Goal: Obtain resource: Download file/media

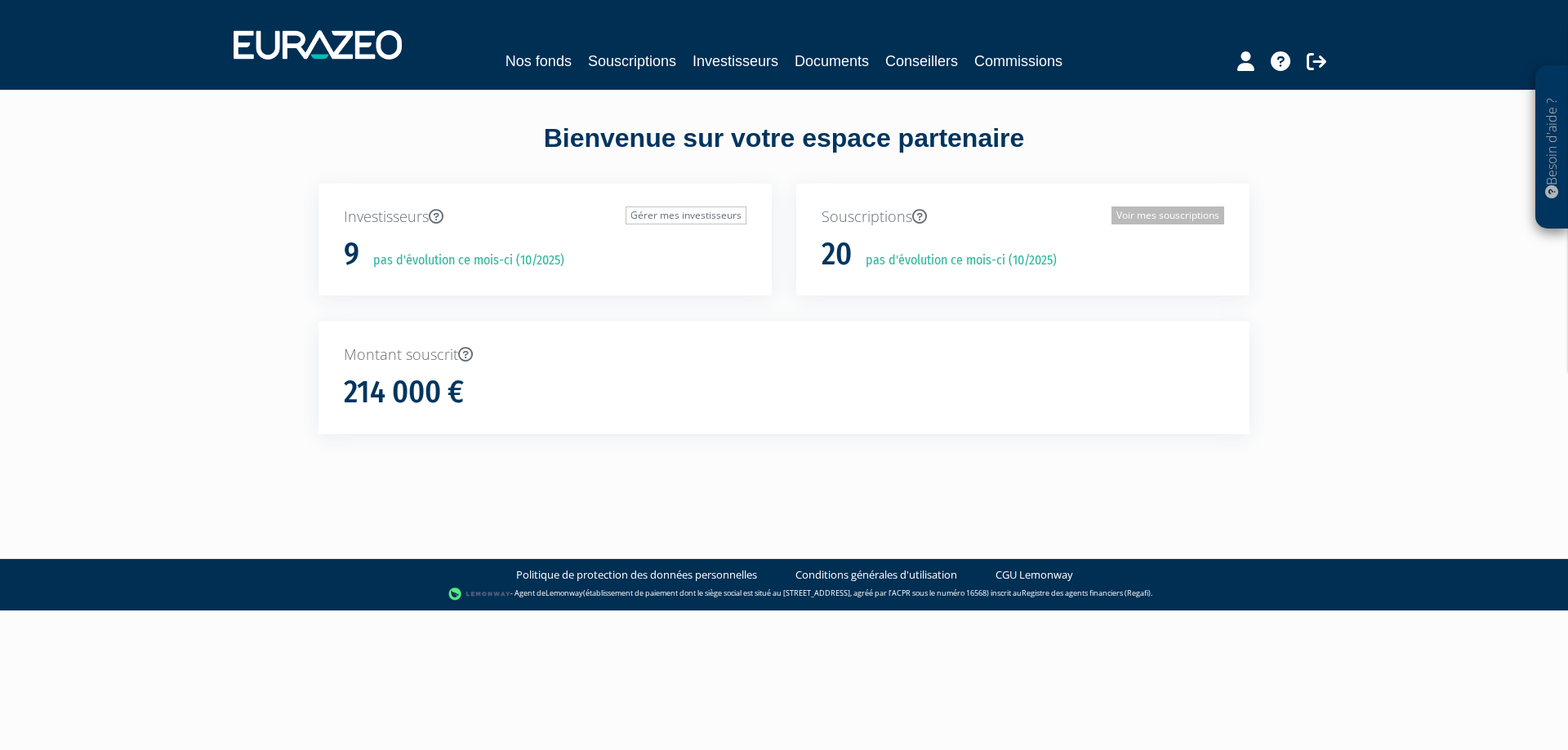
click at [1166, 216] on link "Voir mes souscriptions" at bounding box center [1167, 215] width 113 height 18
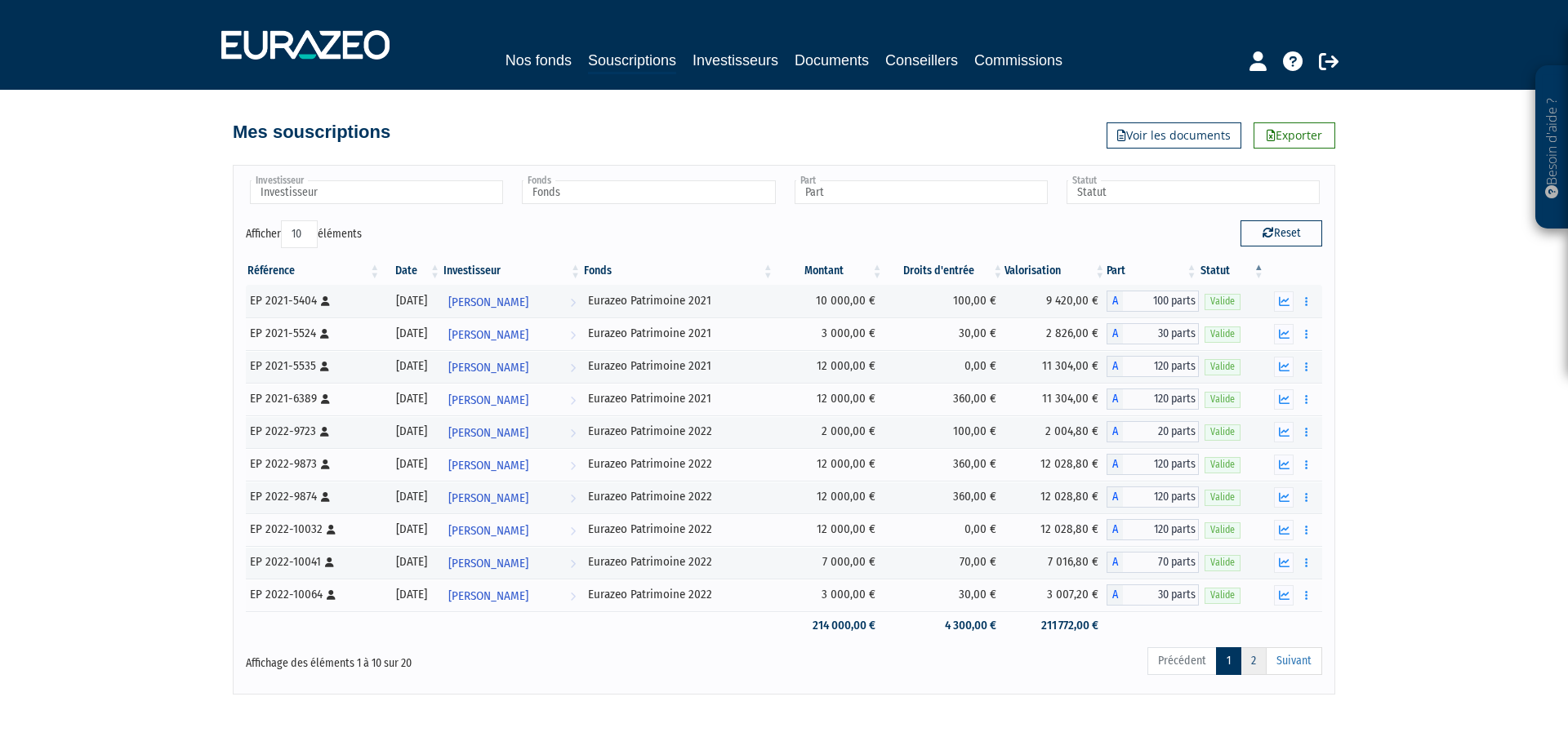
click at [1247, 660] on link "2" at bounding box center [1254, 661] width 26 height 28
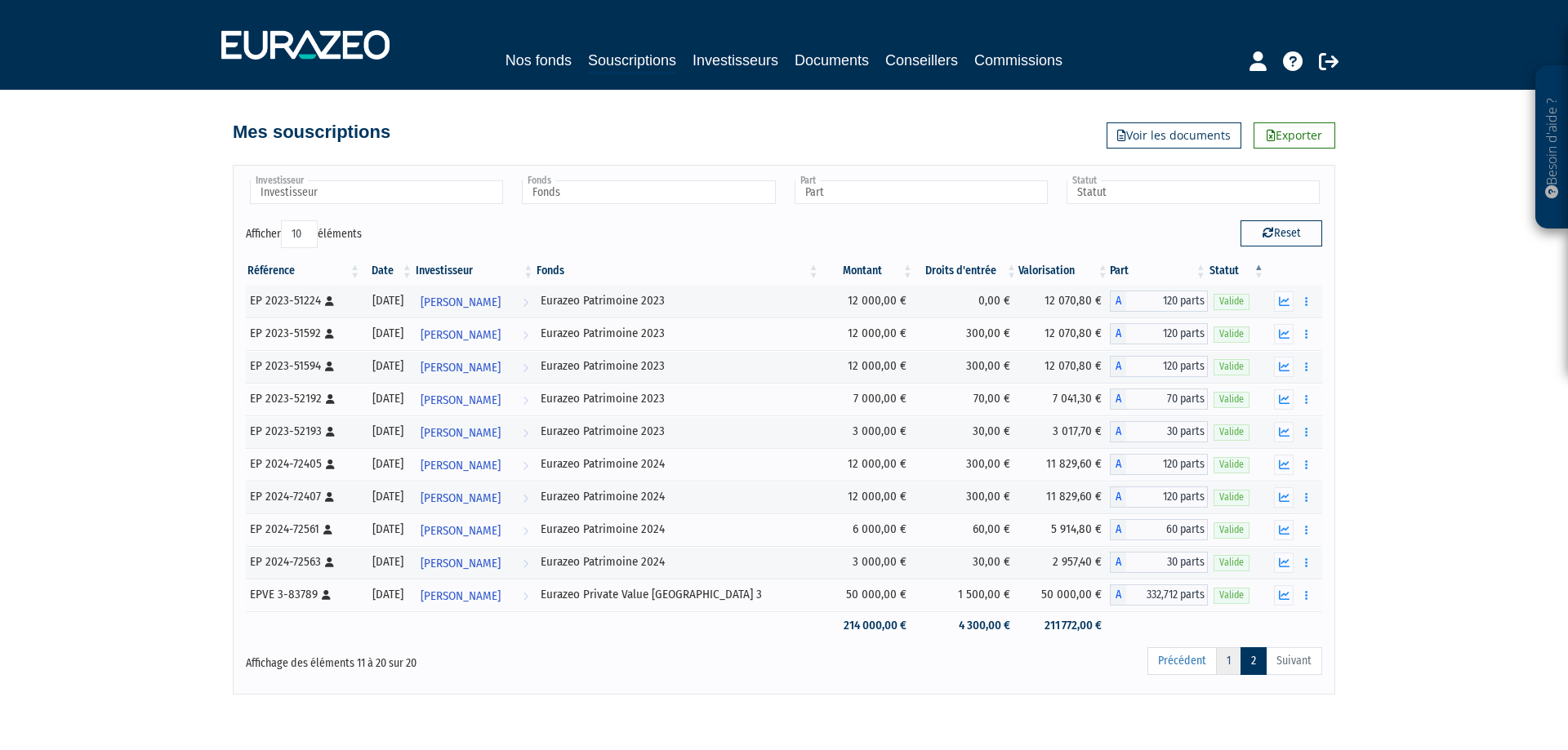
click at [1235, 660] on link "1" at bounding box center [1228, 661] width 25 height 28
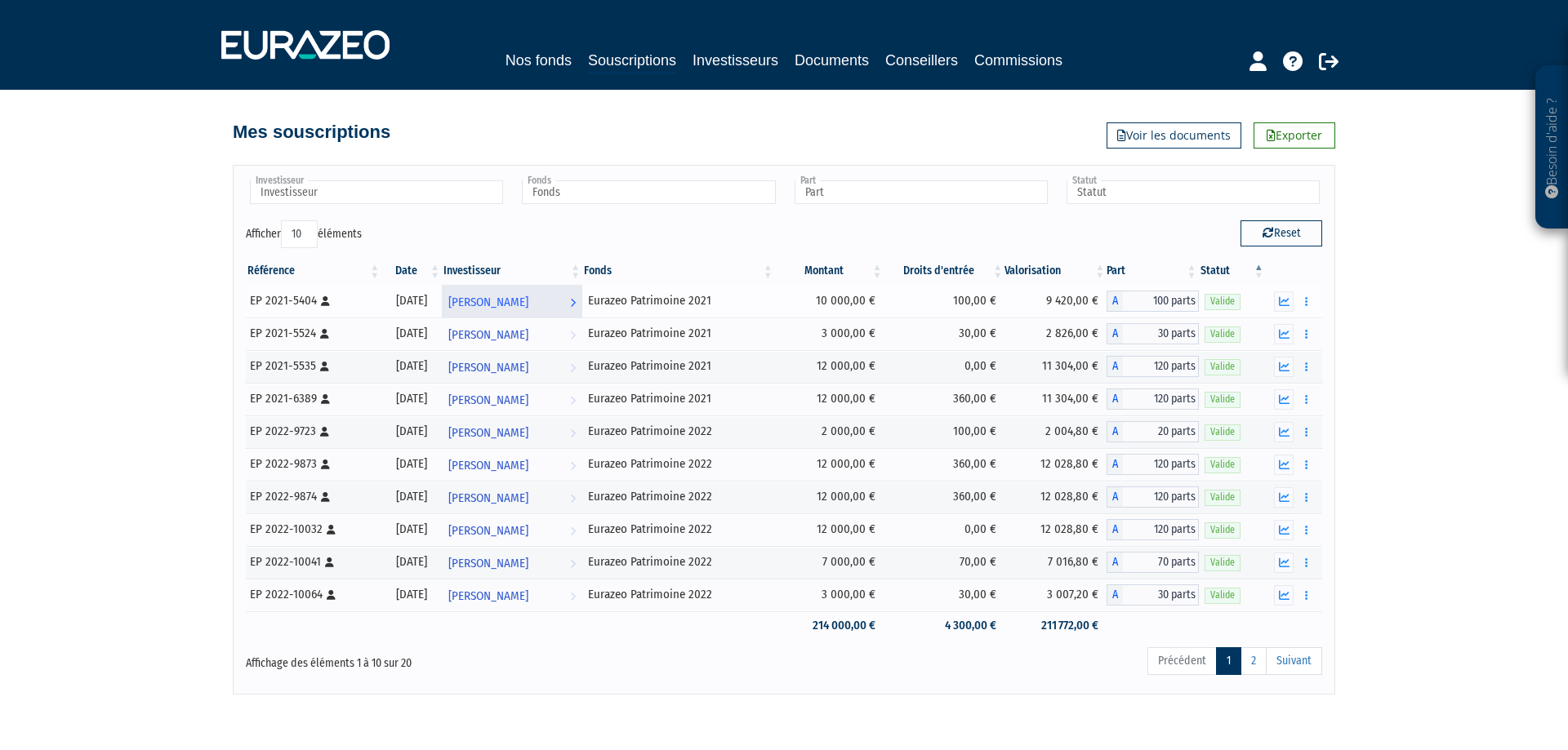
click at [506, 297] on span "VINCENT BIROT" at bounding box center [488, 302] width 80 height 30
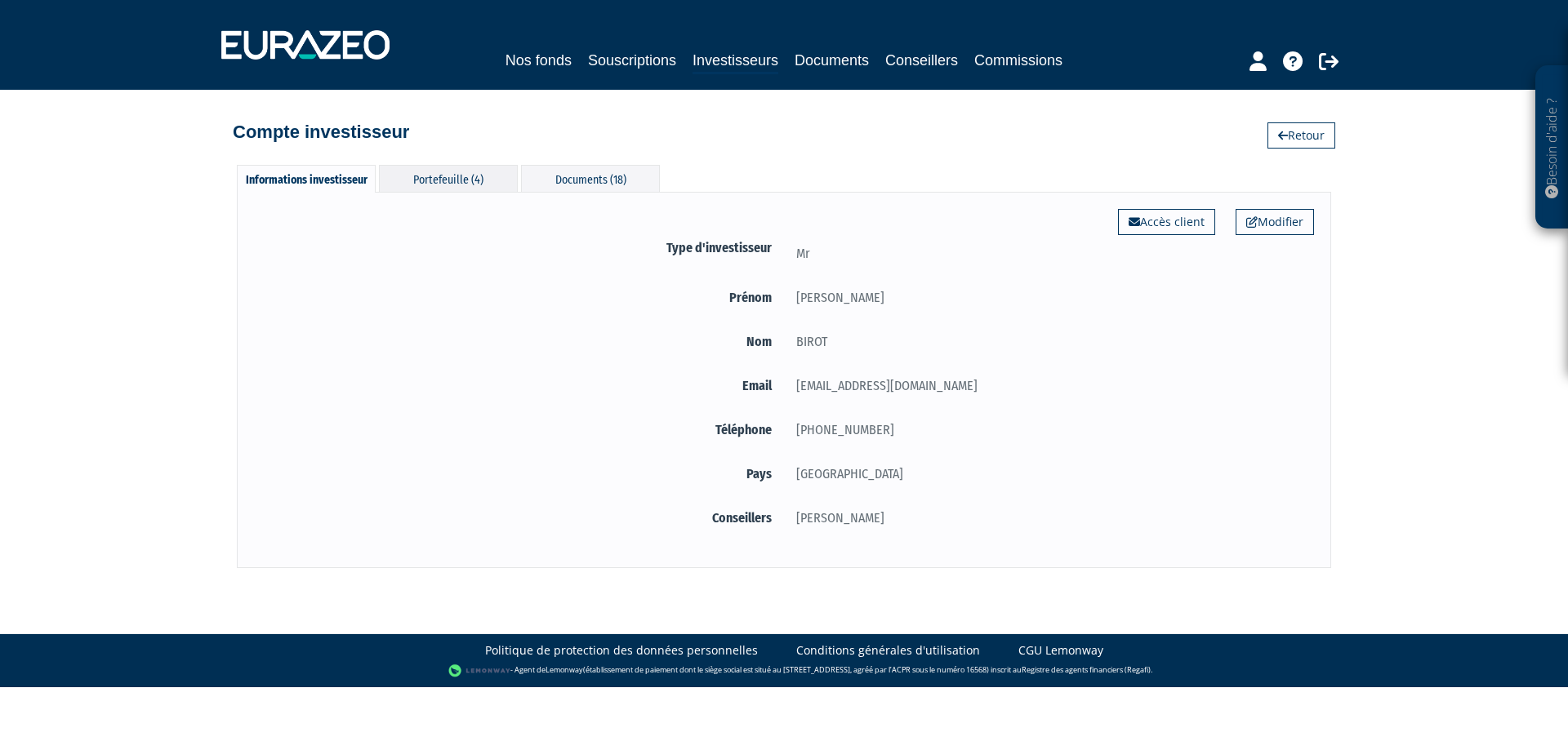
click at [420, 181] on div "Portefeuille (4)" at bounding box center [447, 178] width 139 height 27
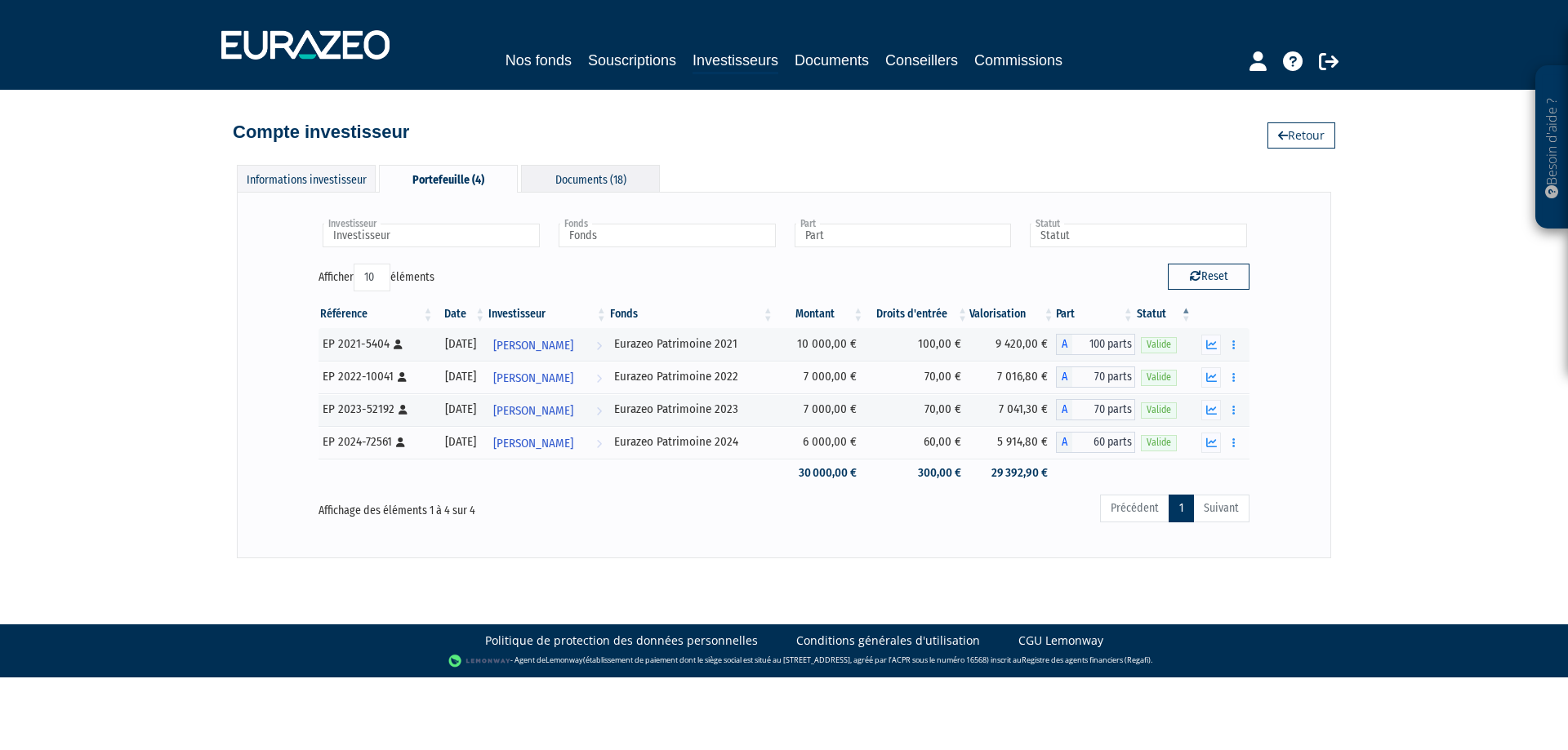
click at [619, 185] on div "Documents (18)" at bounding box center [590, 178] width 139 height 27
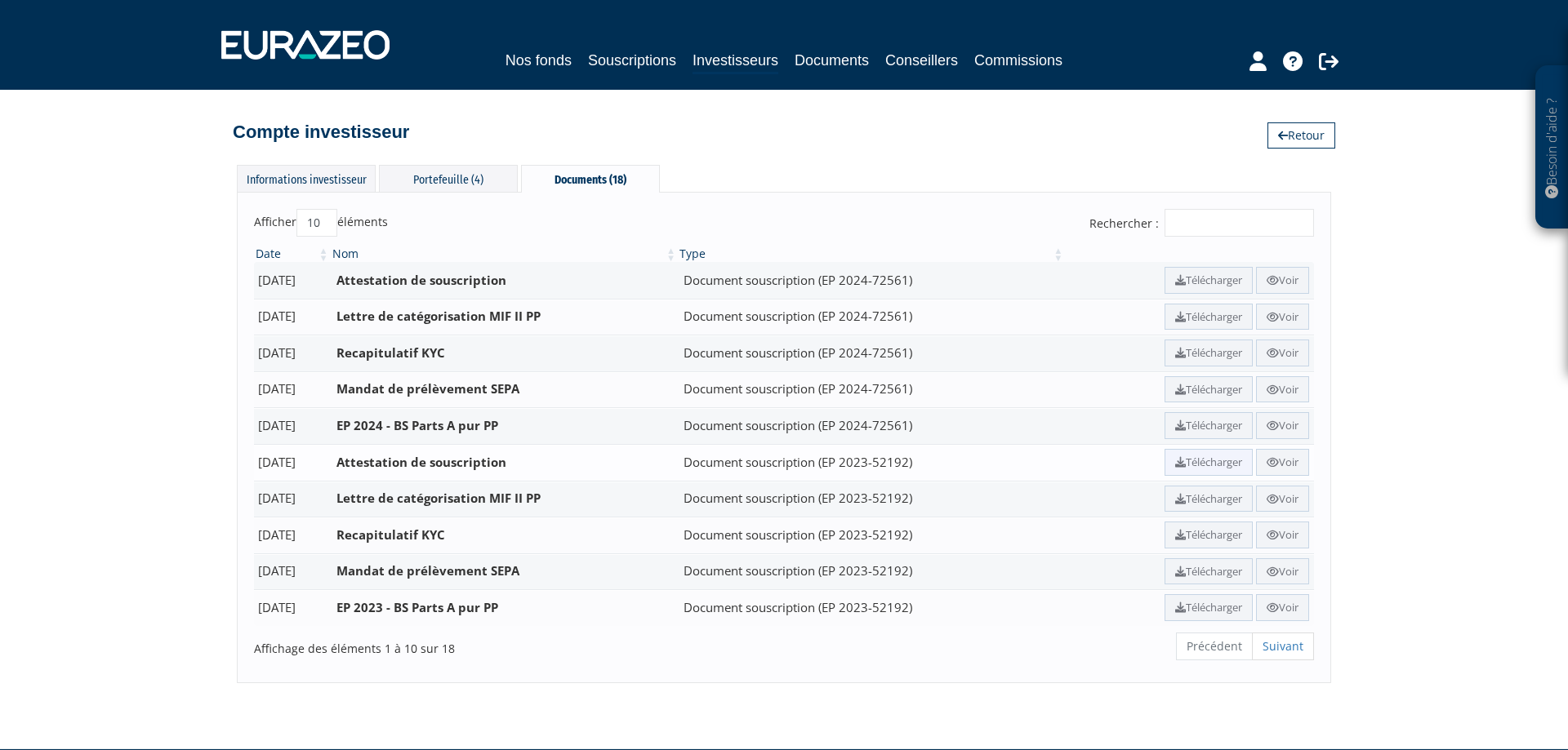
click at [1175, 457] on icon at bounding box center [1179, 462] width 10 height 10
click at [452, 176] on div "Portefeuille (4)" at bounding box center [447, 178] width 139 height 27
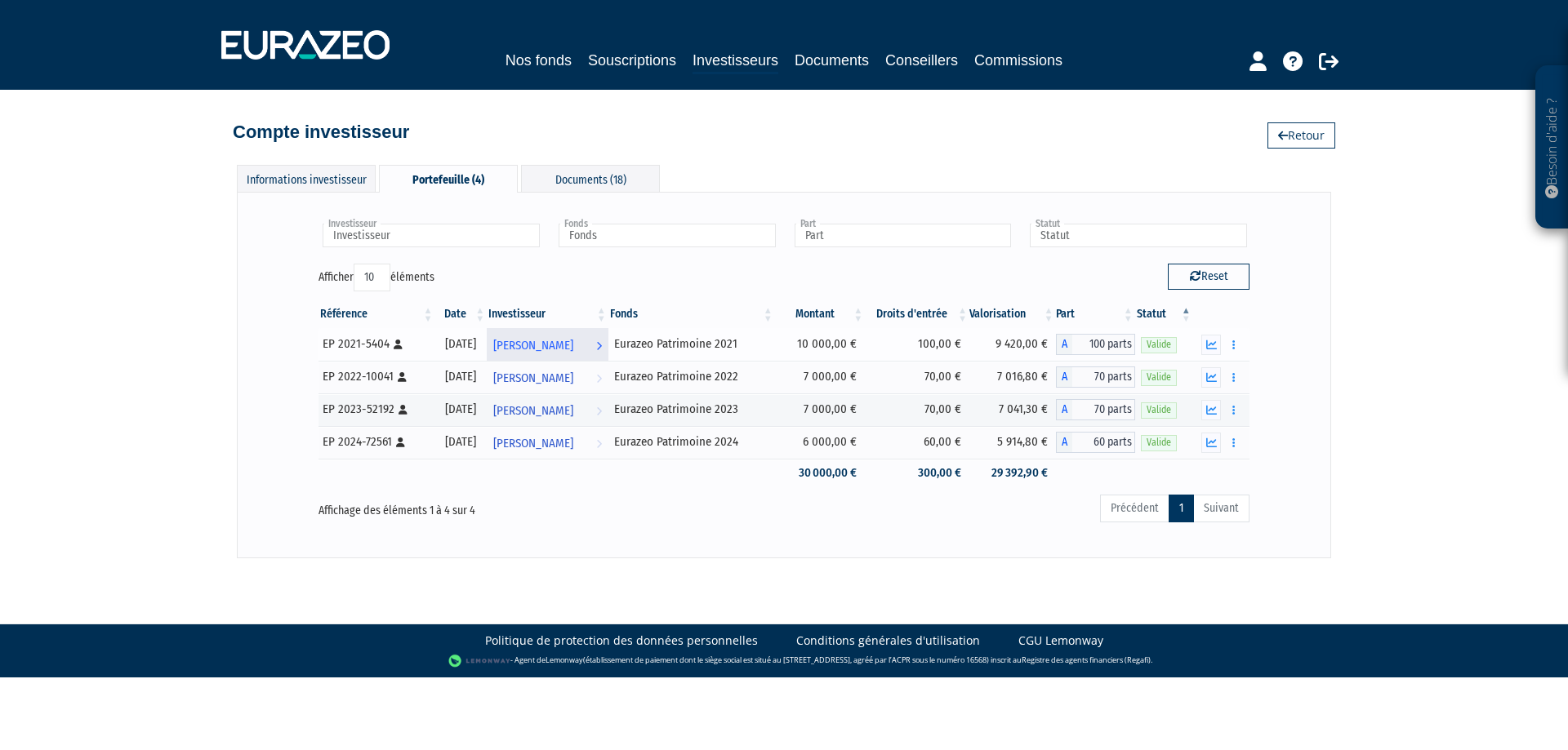
click at [535, 338] on span "VINCENT BIROT" at bounding box center [533, 346] width 80 height 30
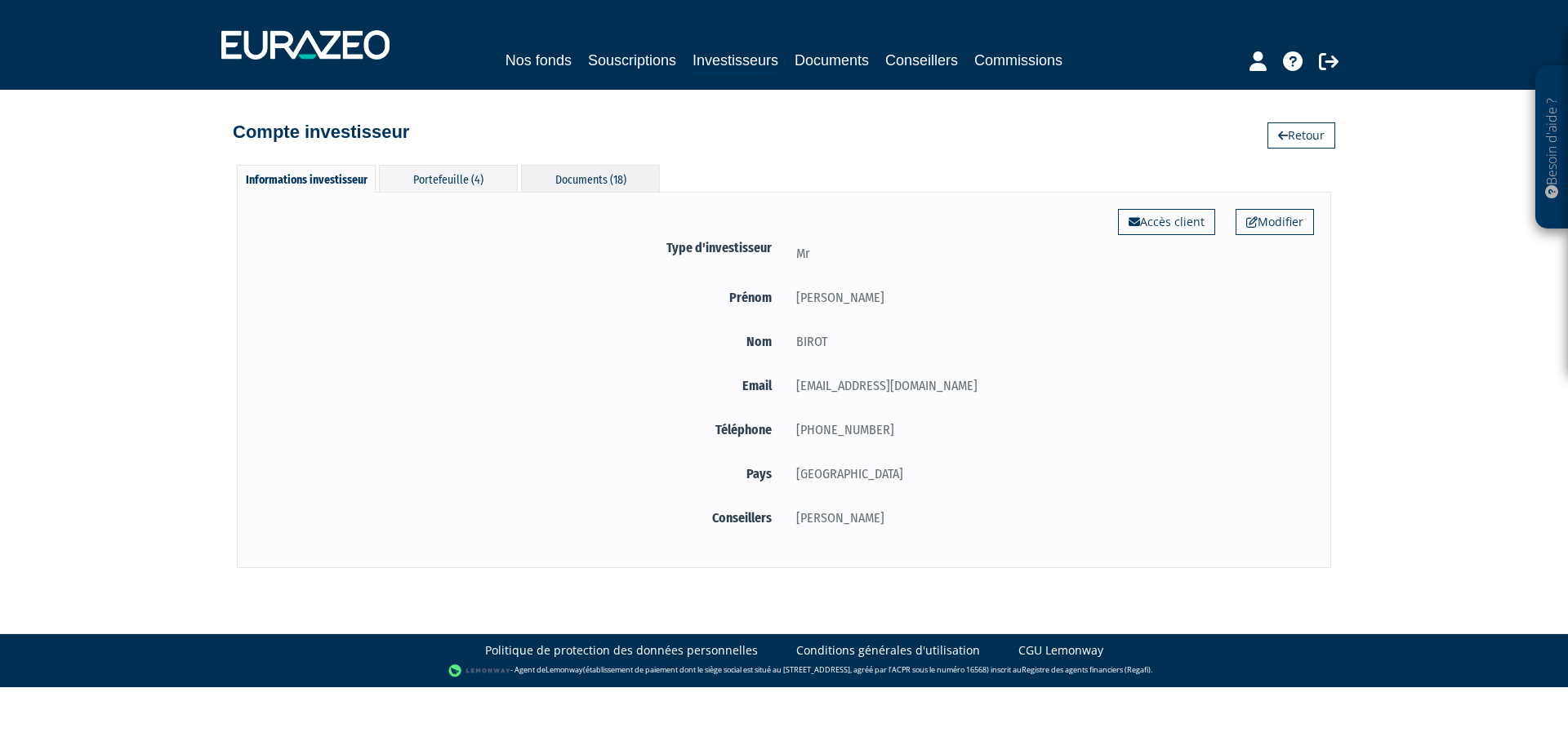
click at [608, 178] on div "Documents (18)" at bounding box center [590, 178] width 139 height 27
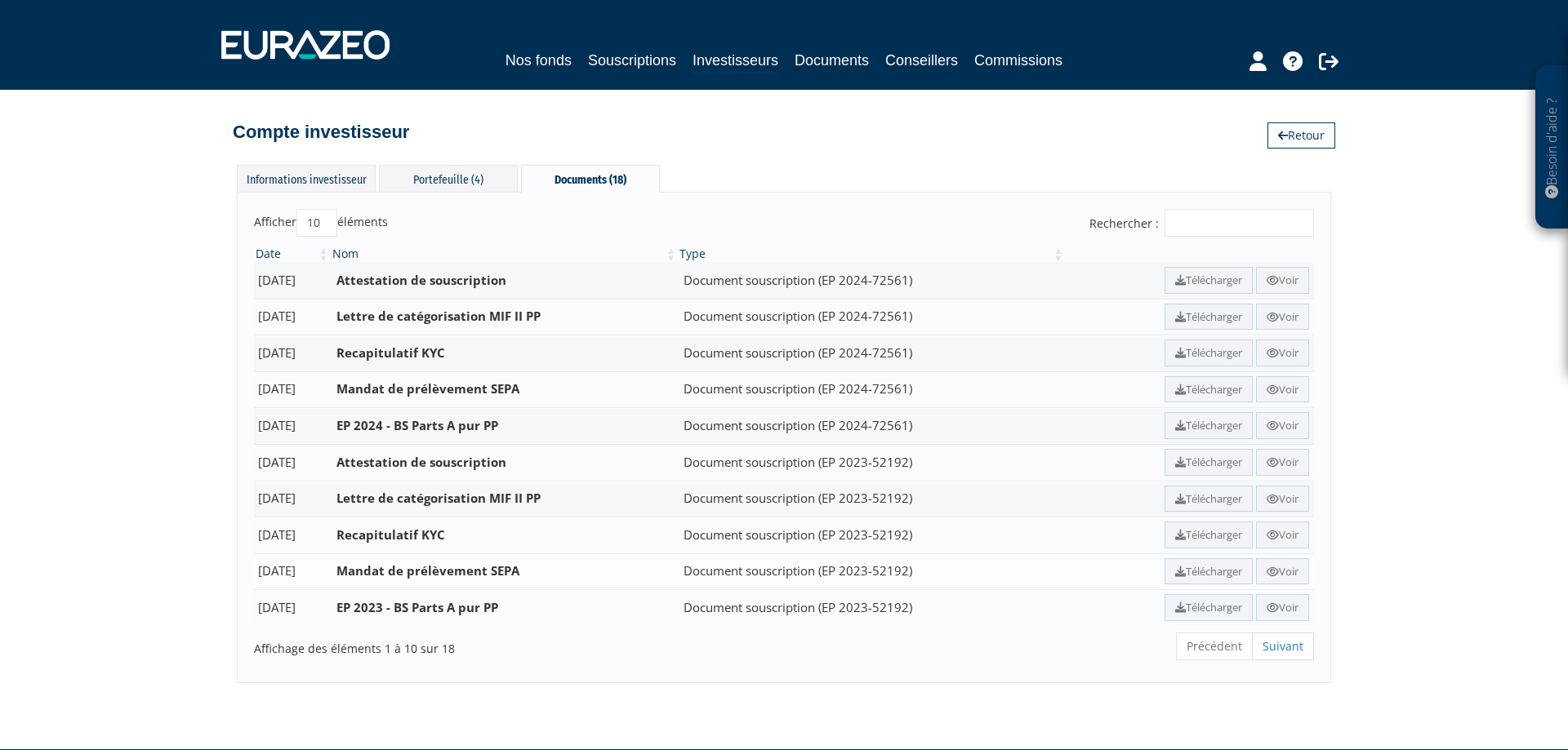
scroll to position [51, 0]
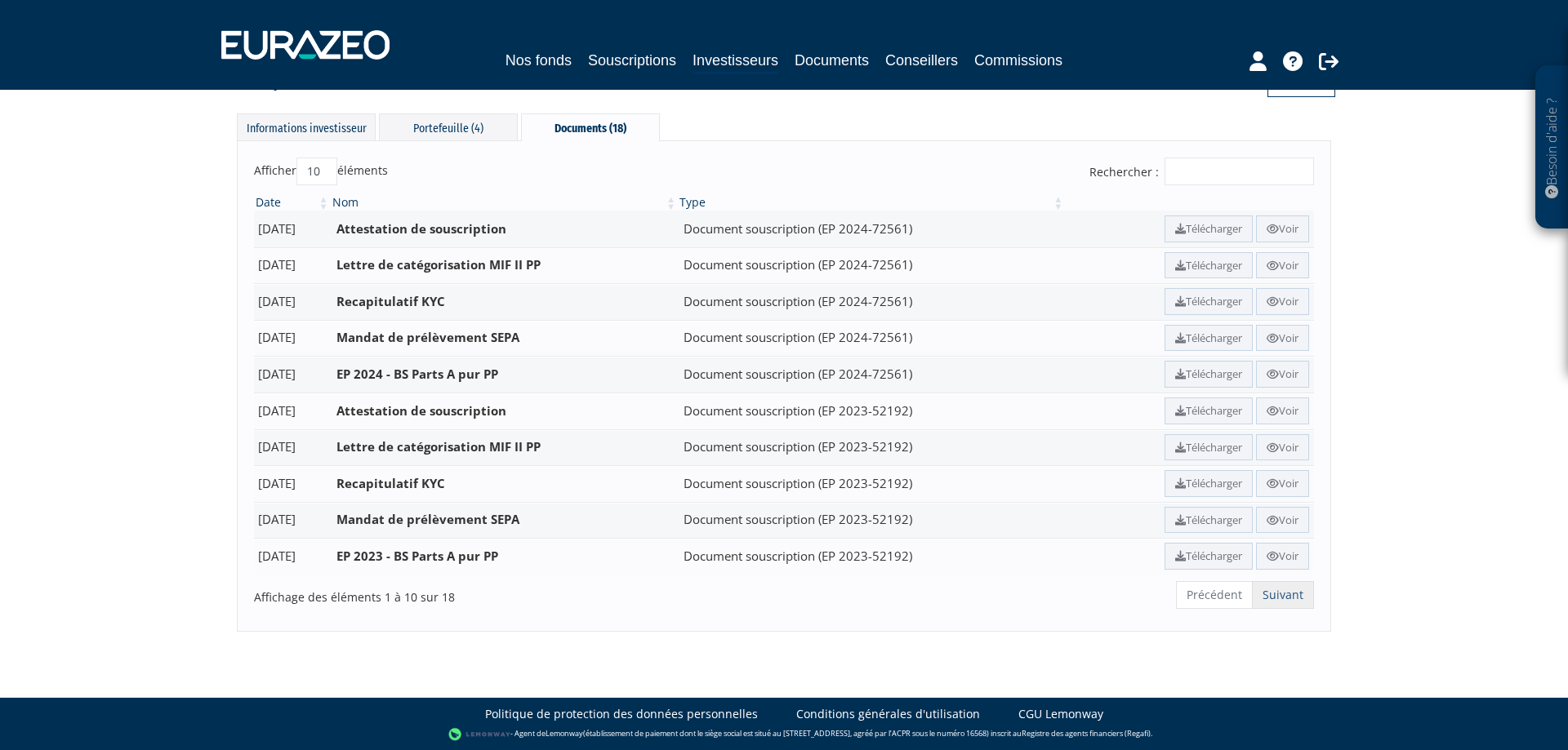
click at [1274, 598] on link "Suivant" at bounding box center [1283, 595] width 62 height 28
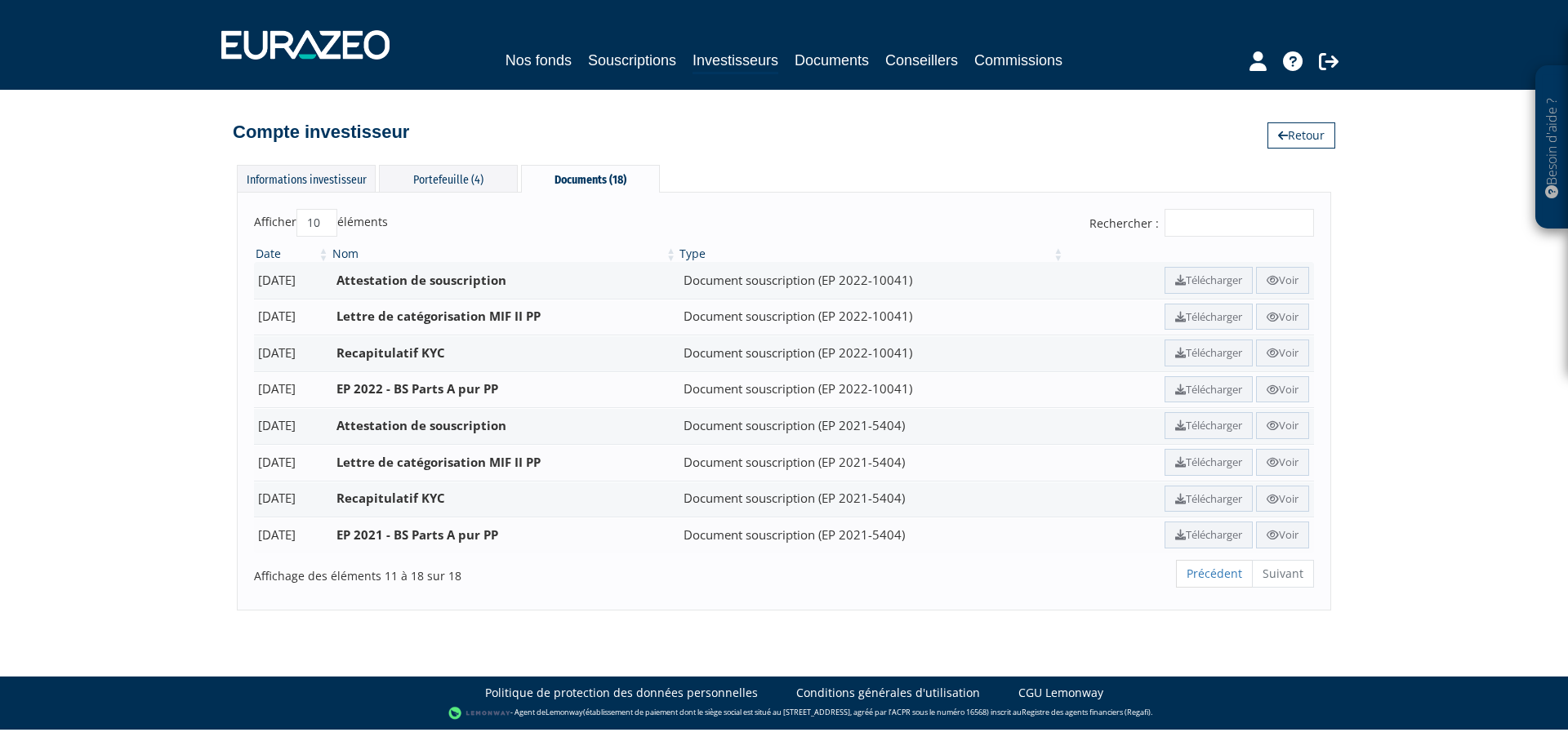
scroll to position [0, 0]
click at [1211, 537] on link "Télécharger" at bounding box center [1208, 535] width 89 height 27
click at [445, 177] on div "Portefeuille (4)" at bounding box center [447, 178] width 139 height 27
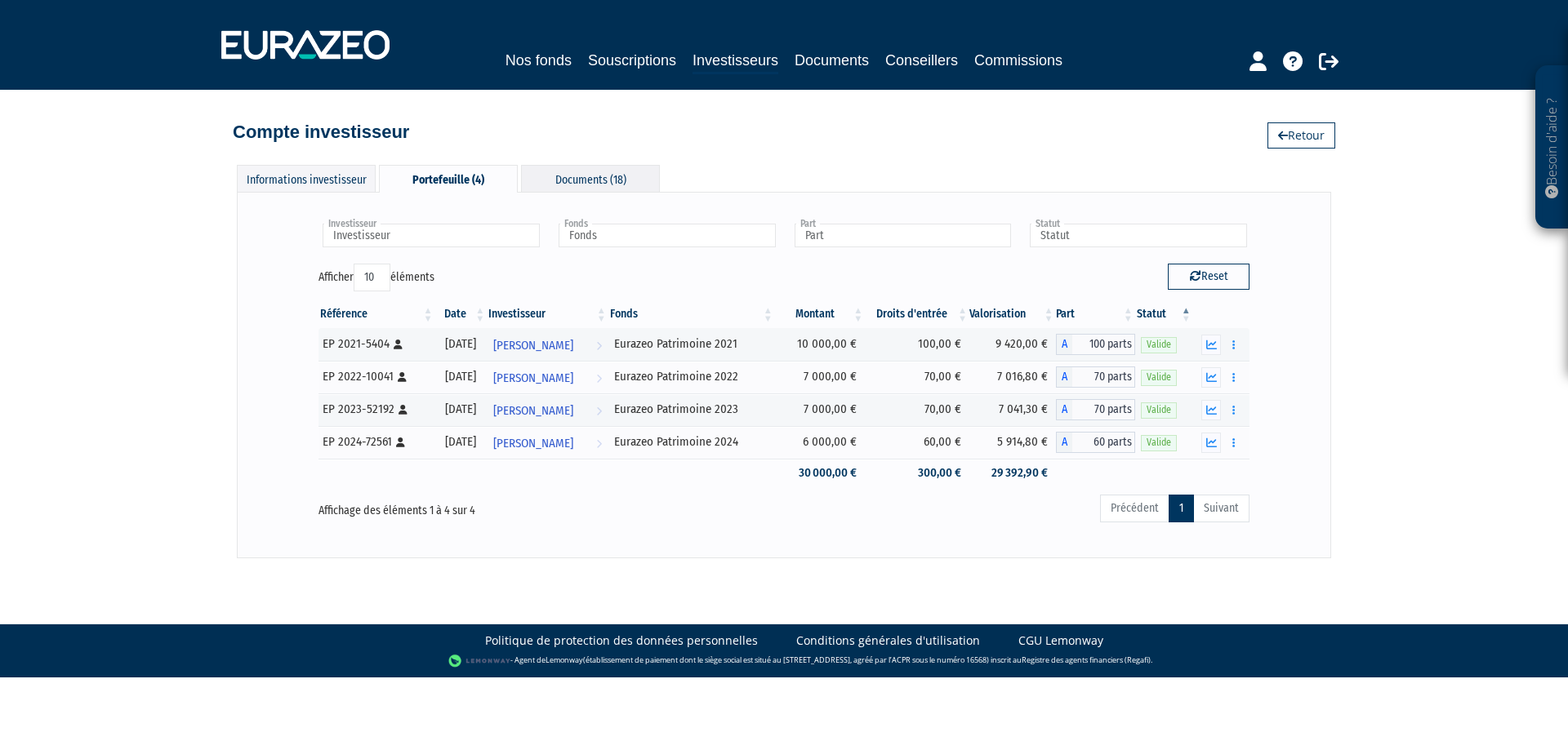
click at [602, 169] on div "Documents (18)" at bounding box center [590, 178] width 139 height 27
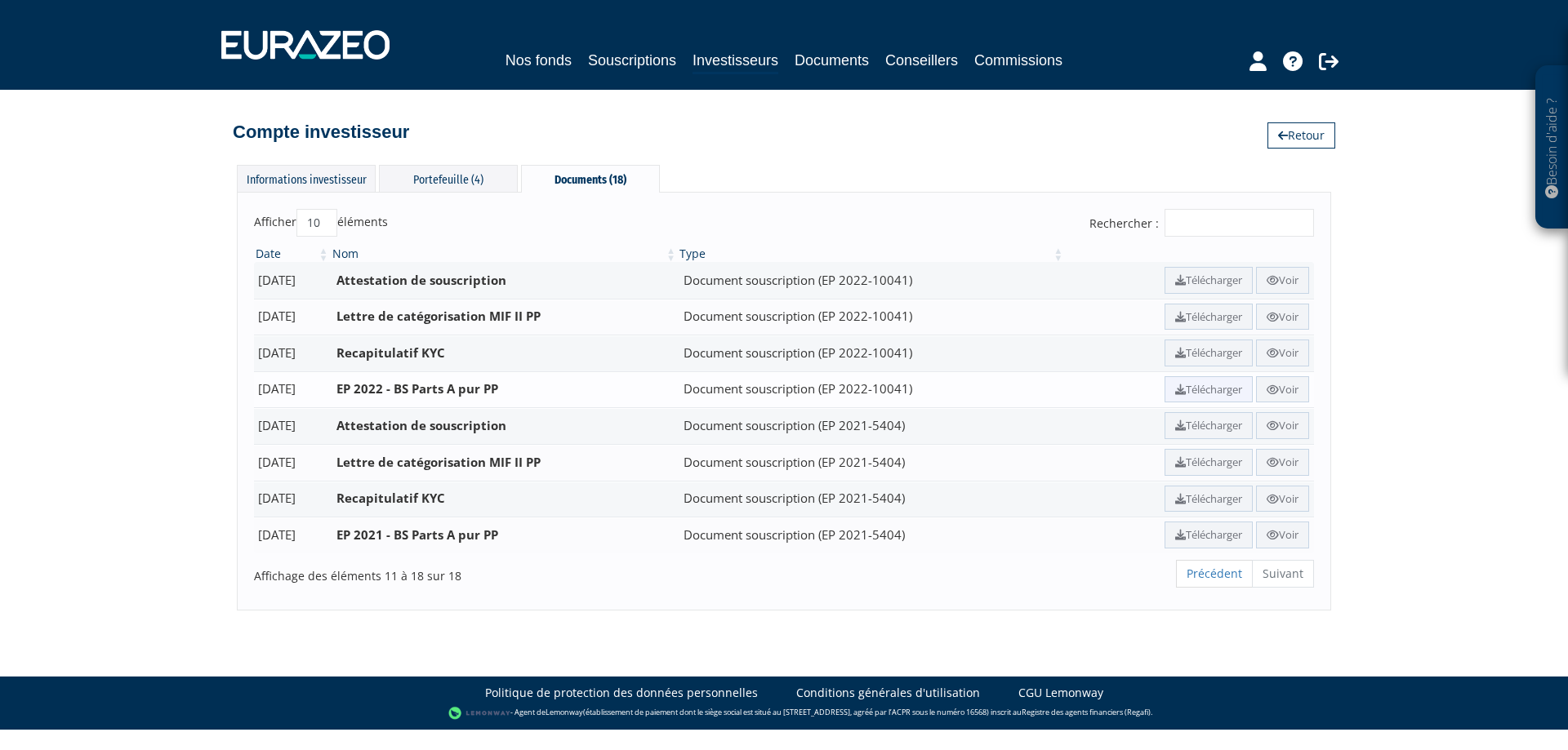
click at [1208, 385] on link "Télécharger" at bounding box center [1208, 389] width 89 height 27
click at [451, 187] on div "Portefeuille (4)" at bounding box center [447, 178] width 139 height 27
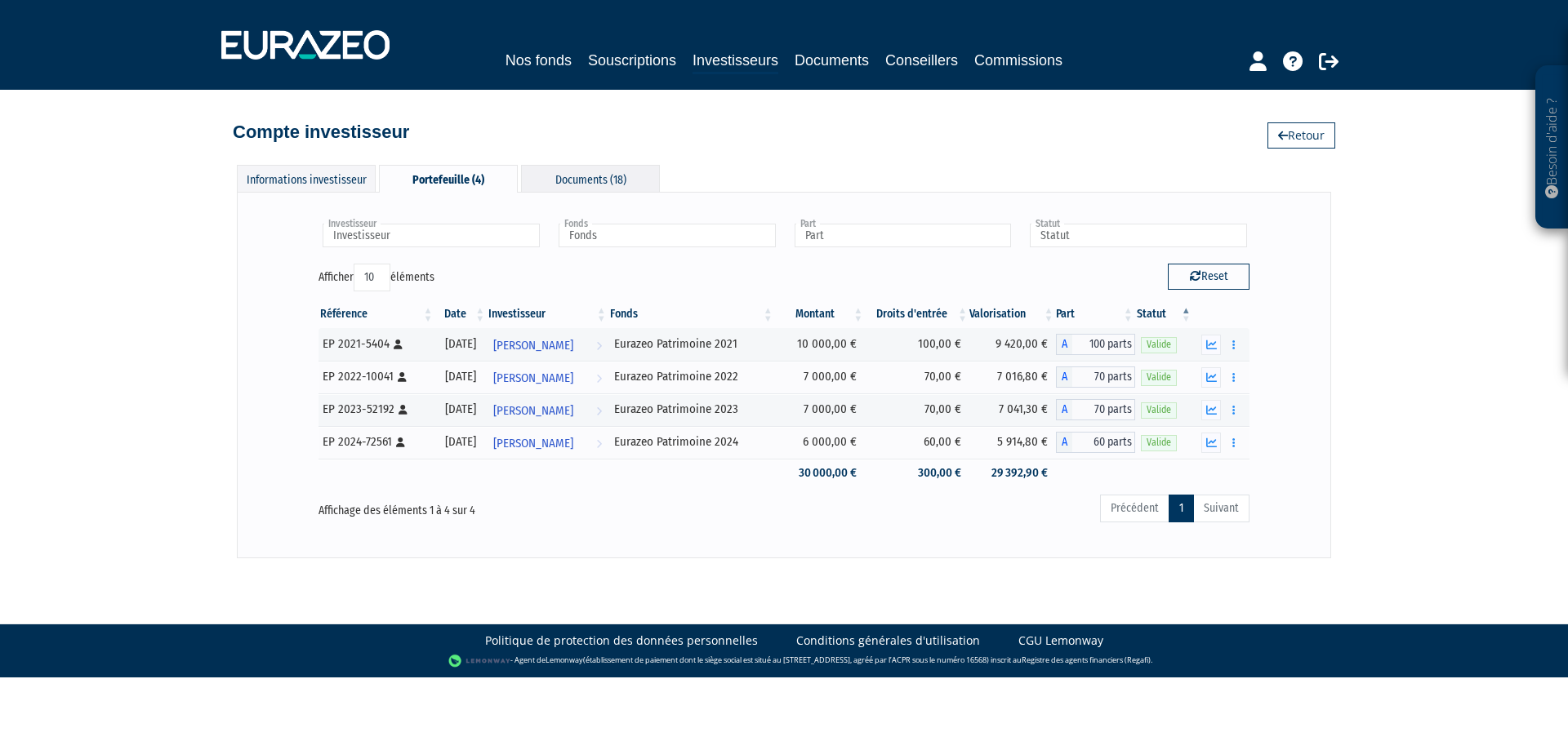
click at [596, 178] on div "Documents (18)" at bounding box center [590, 178] width 139 height 27
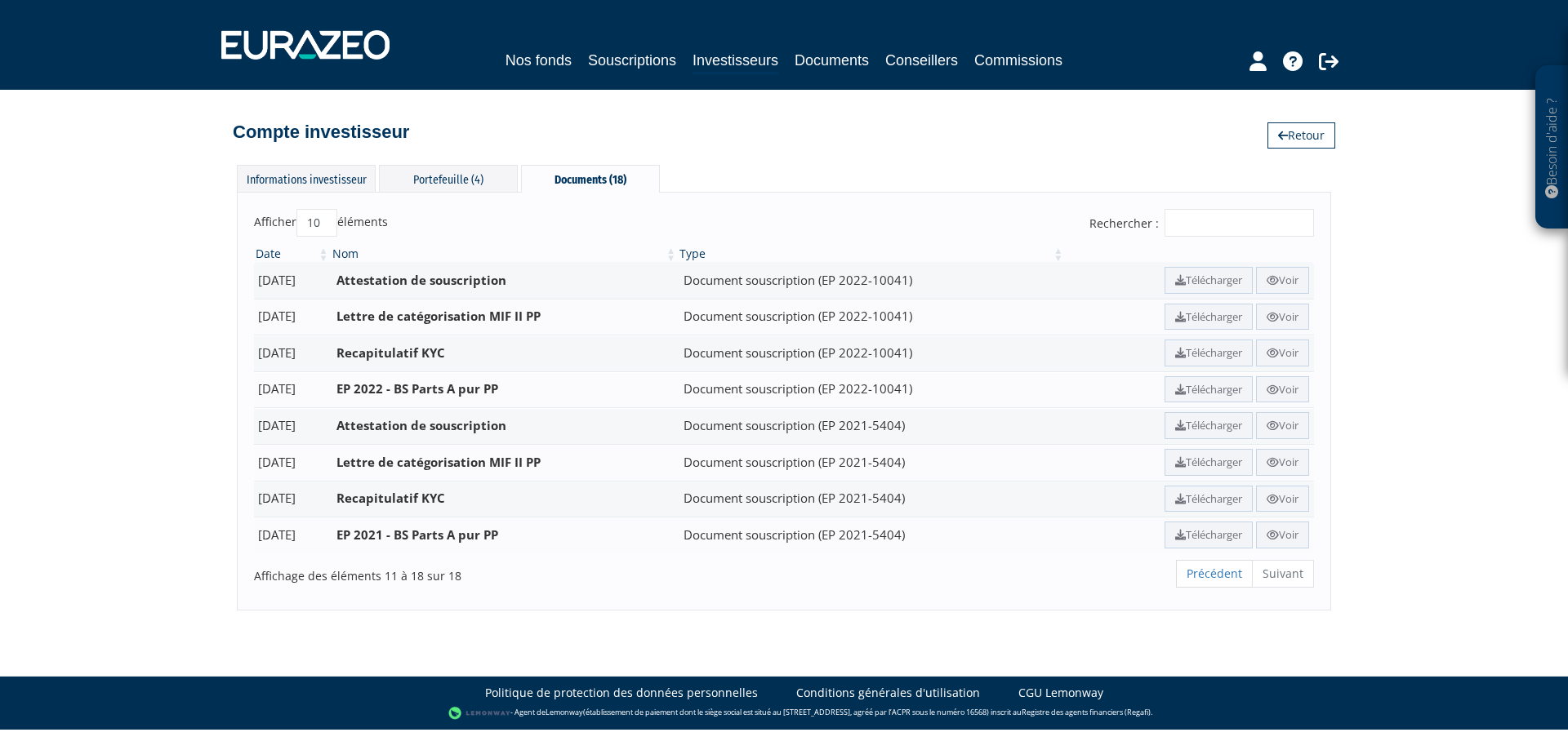
click at [1287, 580] on ul "Précédent Suivant" at bounding box center [1245, 574] width 138 height 28
click at [1279, 569] on ul "Précédent Suivant" at bounding box center [1245, 574] width 138 height 28
click at [1214, 571] on link "Précédent" at bounding box center [1214, 574] width 76 height 28
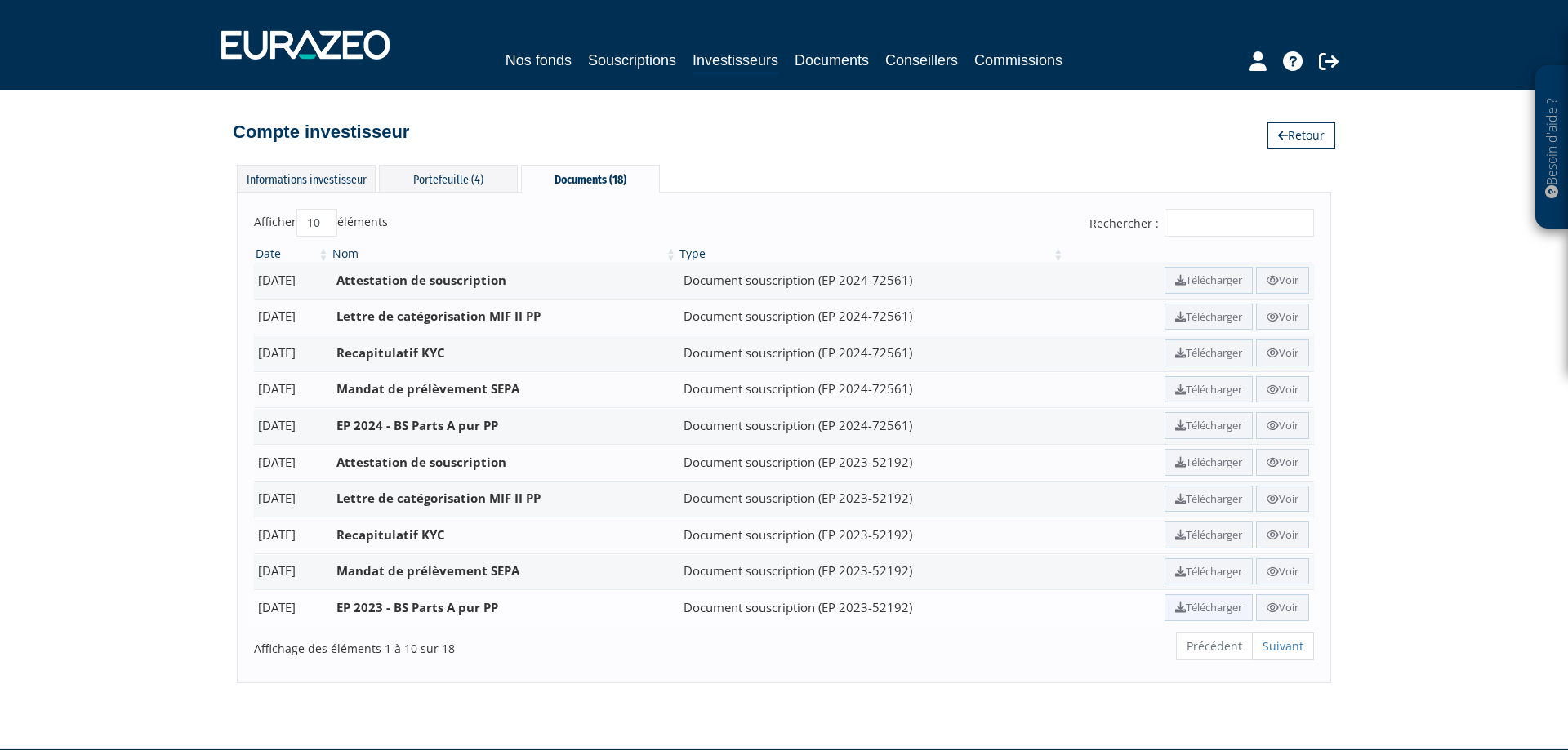
click at [1180, 609] on link "Télécharger" at bounding box center [1208, 607] width 89 height 27
click at [452, 170] on div "Portefeuille (4)" at bounding box center [447, 178] width 139 height 27
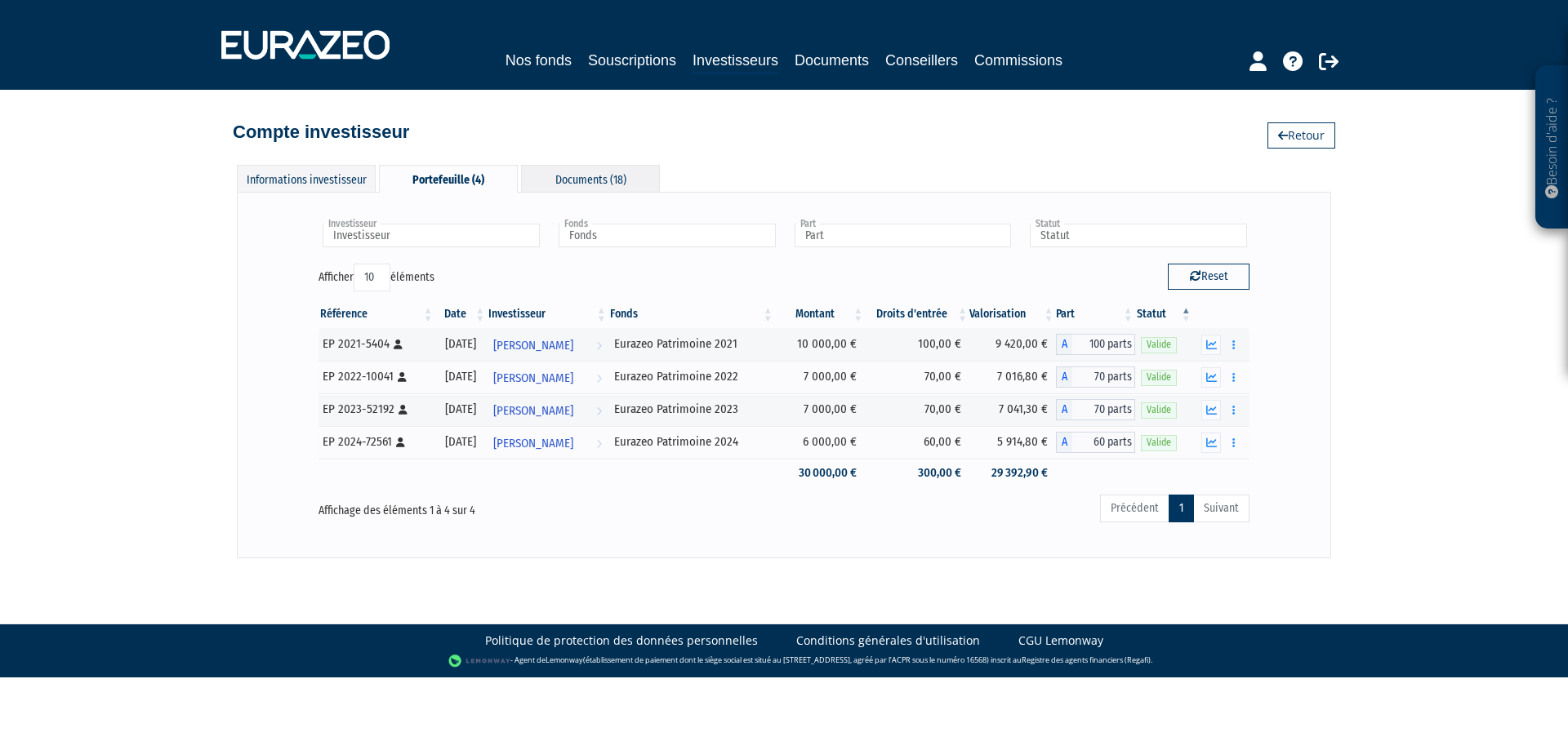
click at [563, 183] on div "Documents (18)" at bounding box center [590, 178] width 139 height 27
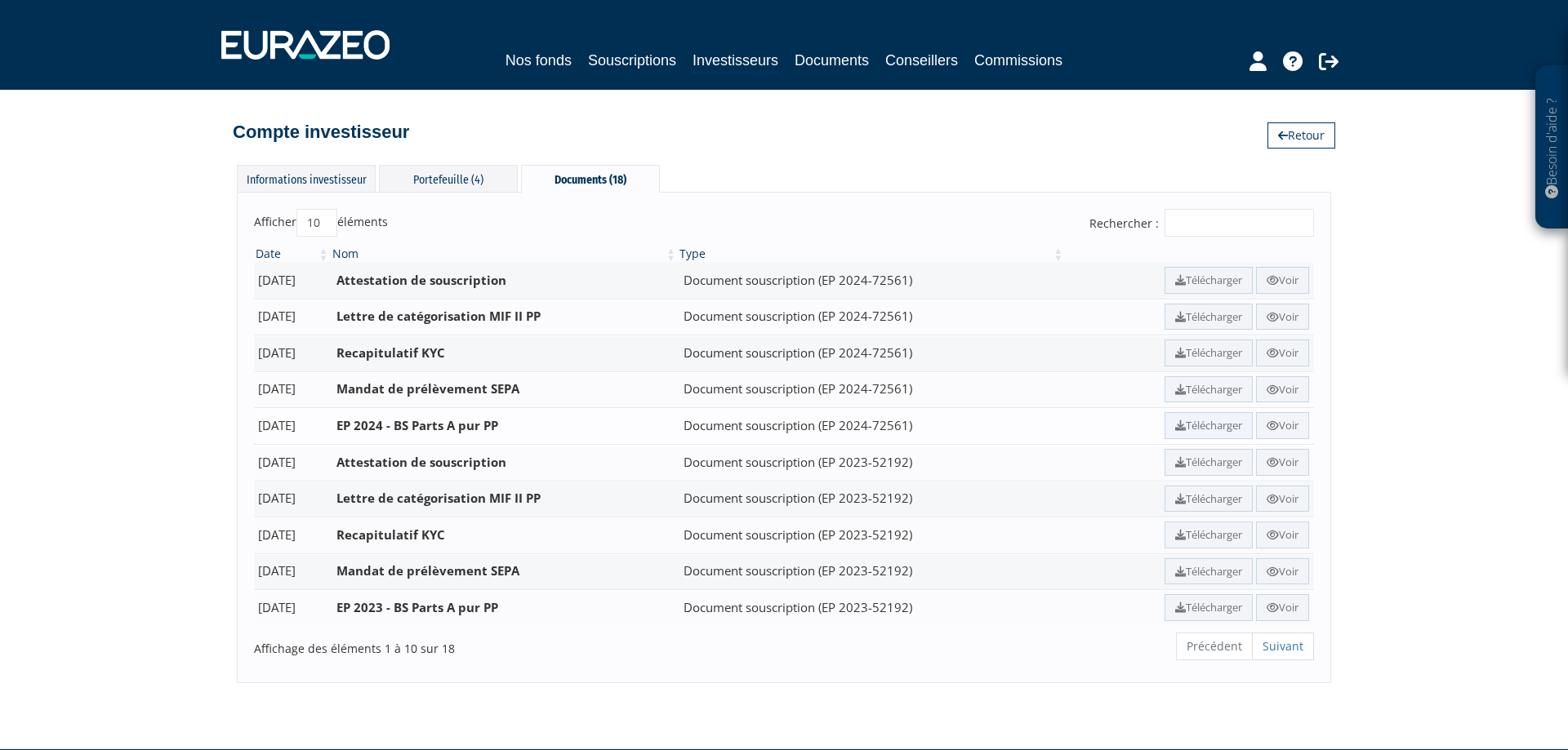
click at [1209, 427] on link "Télécharger" at bounding box center [1208, 425] width 89 height 27
click at [451, 171] on div "Portefeuille (4)" at bounding box center [447, 178] width 139 height 27
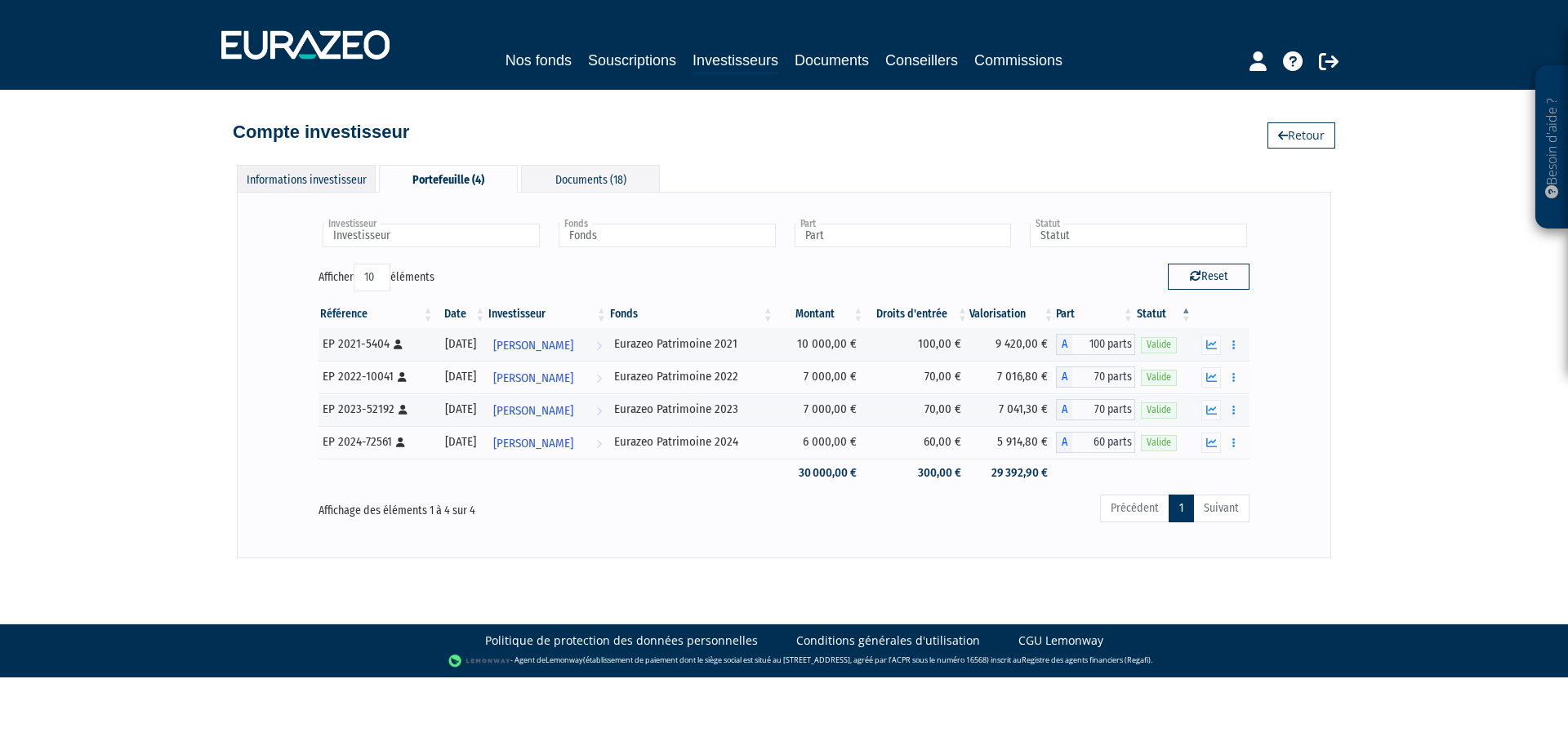
click at [333, 184] on div "Informations investisseur" at bounding box center [306, 178] width 139 height 27
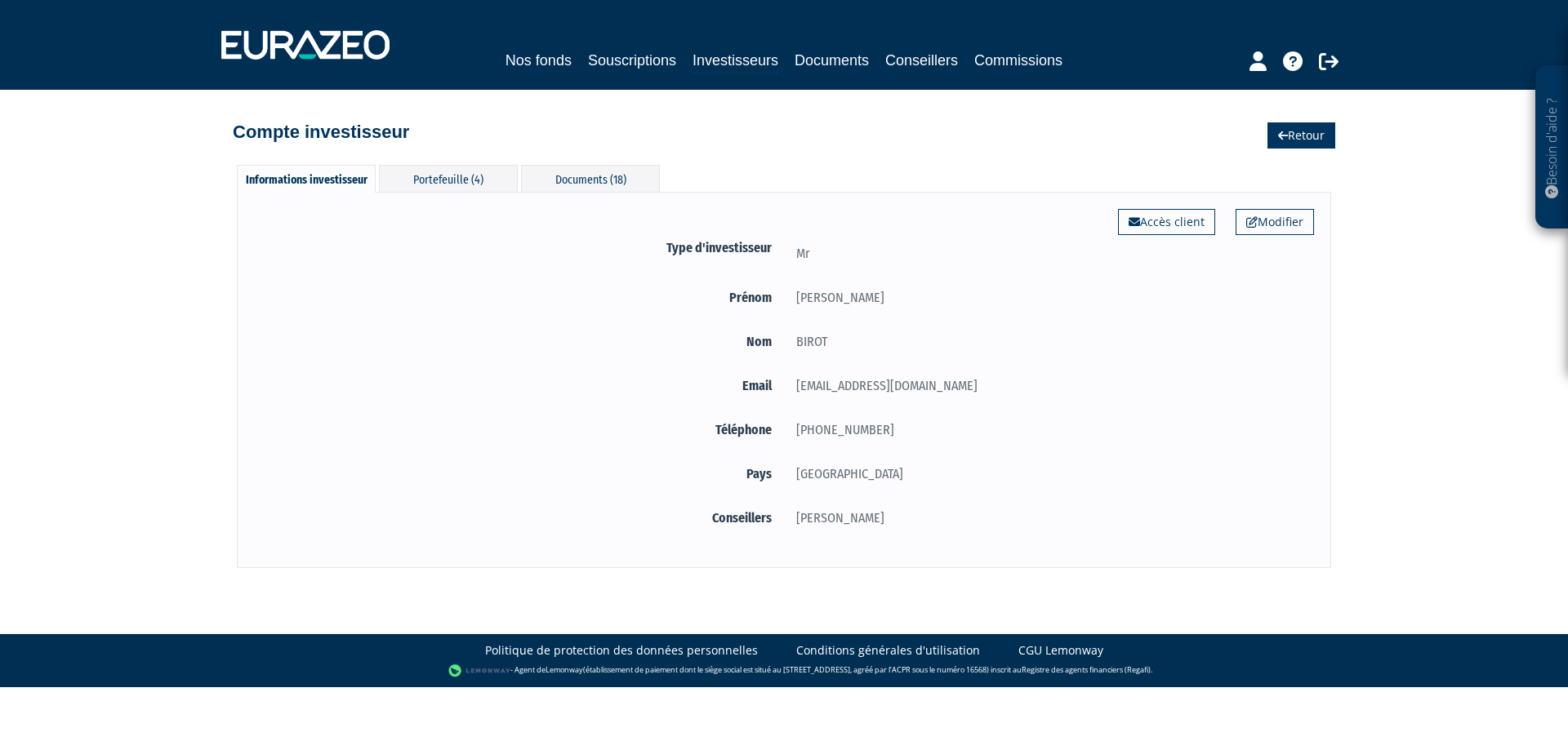
click at [1275, 135] on link "Retour" at bounding box center [1300, 135] width 68 height 26
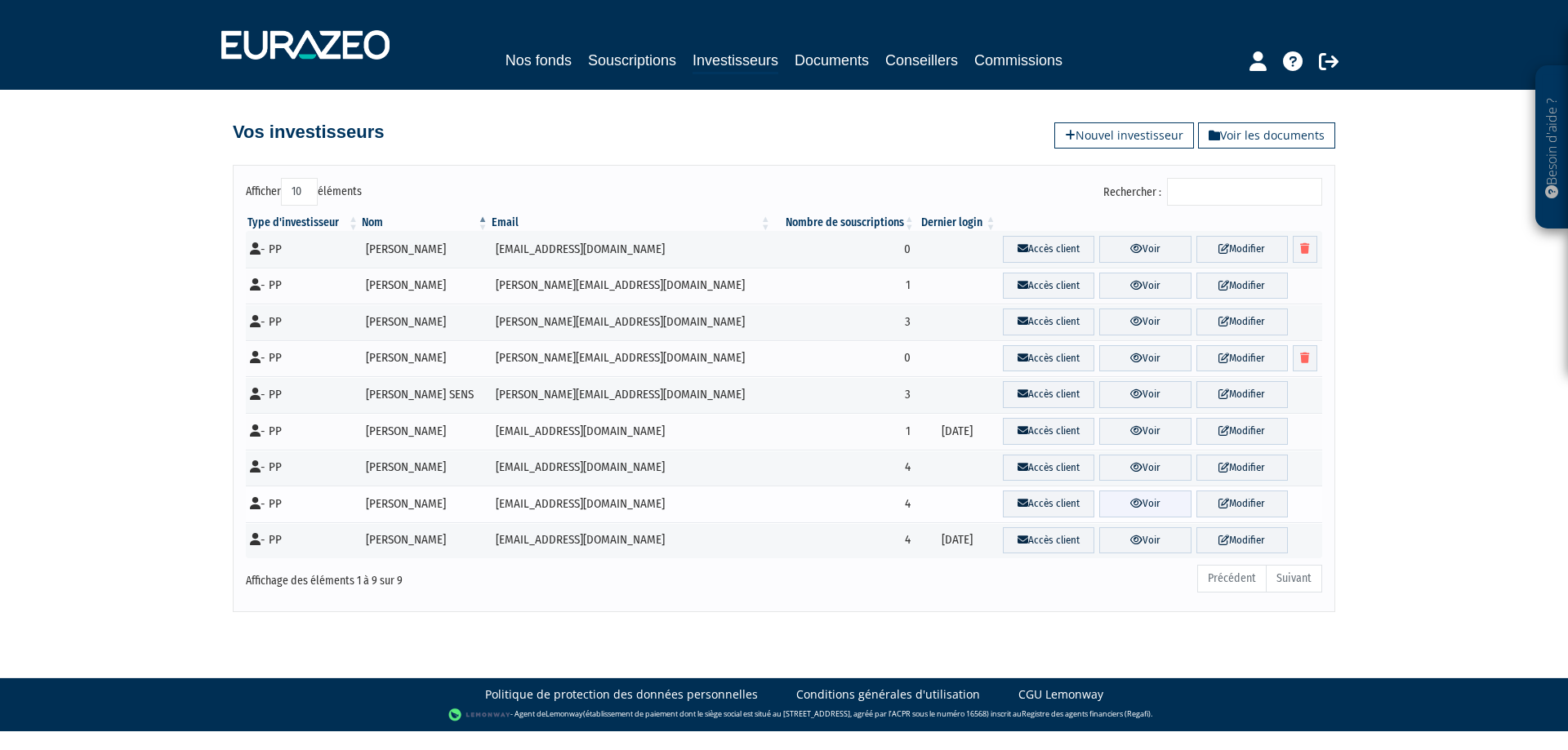
click at [1130, 499] on link "Voir" at bounding box center [1145, 503] width 91 height 27
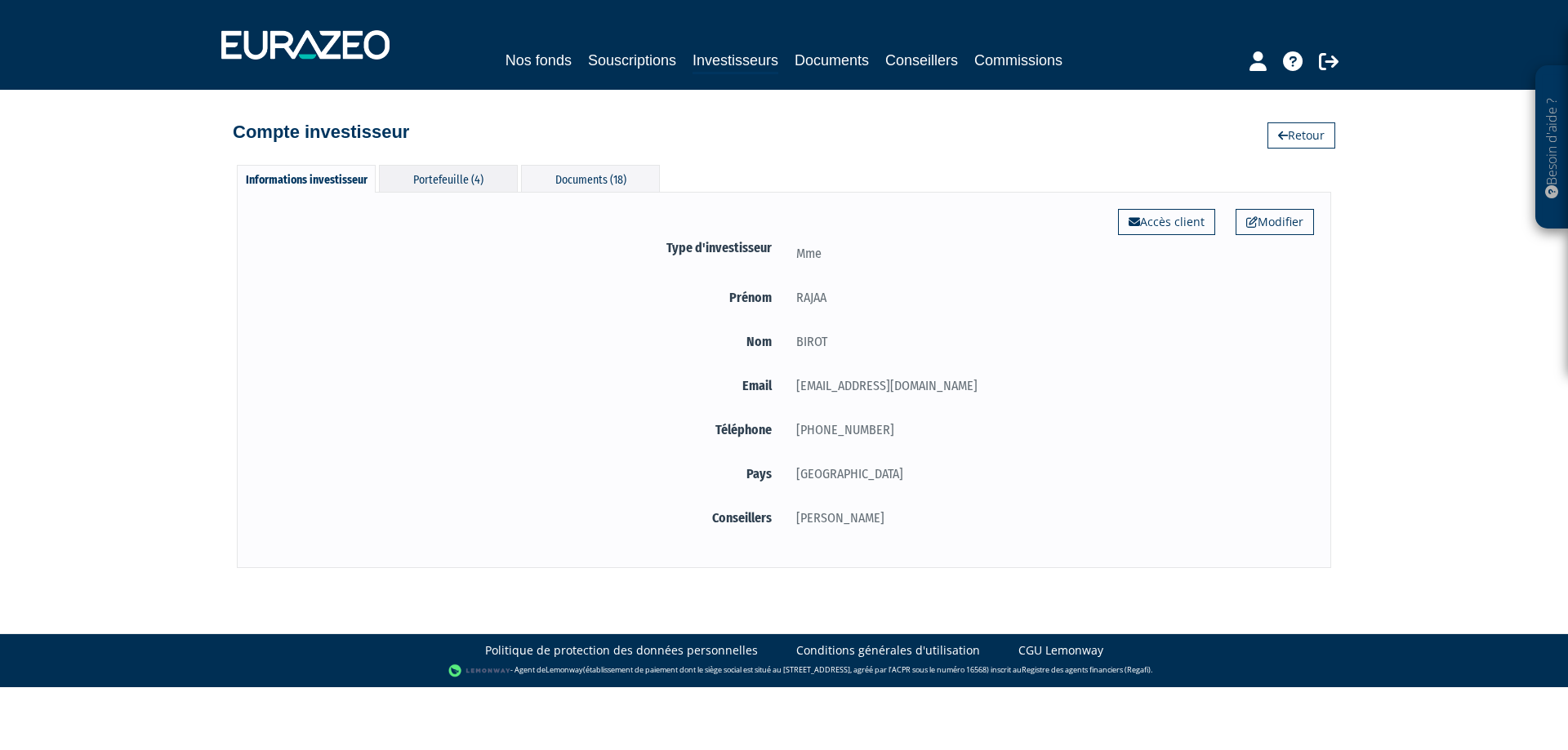
click at [471, 173] on div "Portefeuille (4)" at bounding box center [447, 178] width 139 height 27
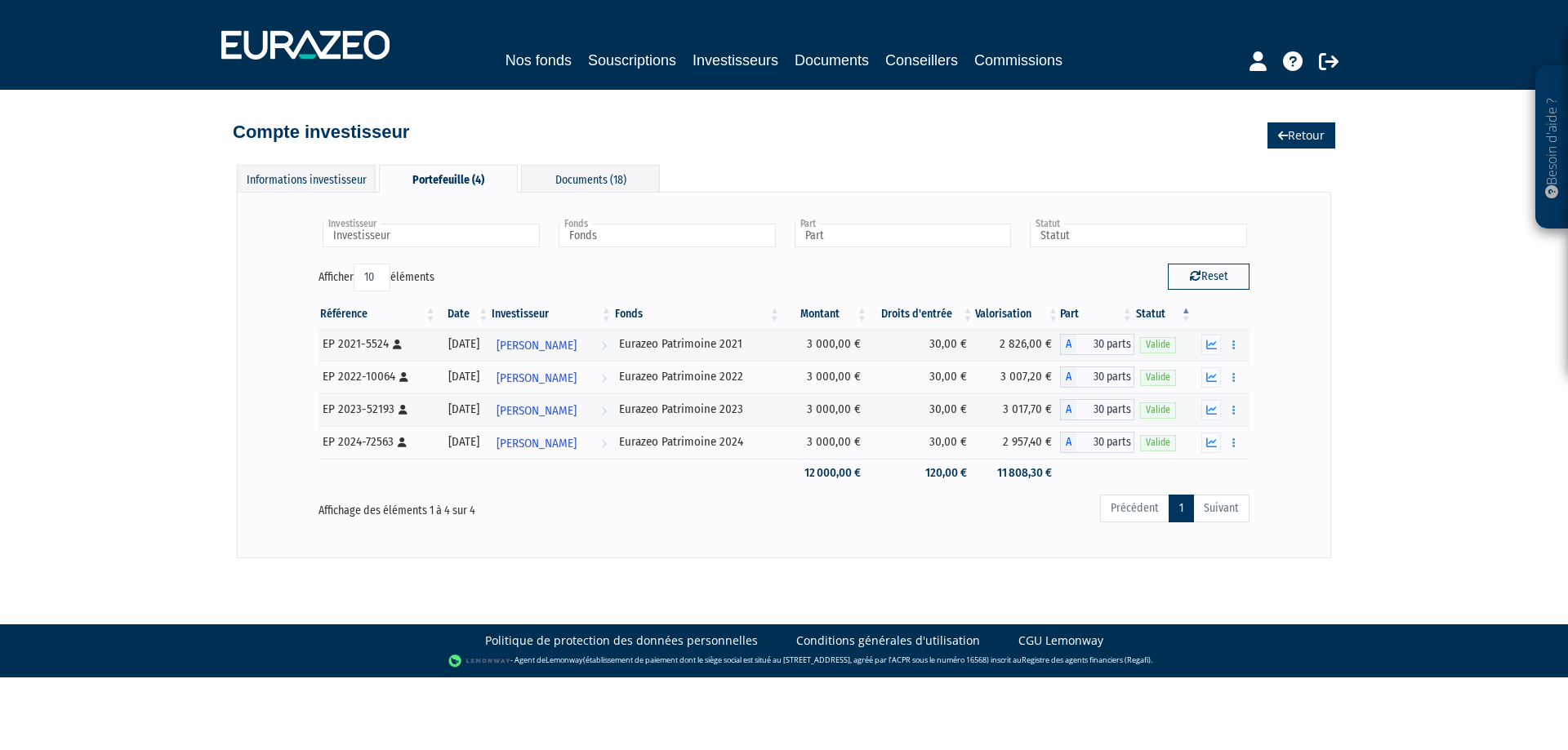
click at [1287, 131] on link "Retour" at bounding box center [1300, 135] width 68 height 26
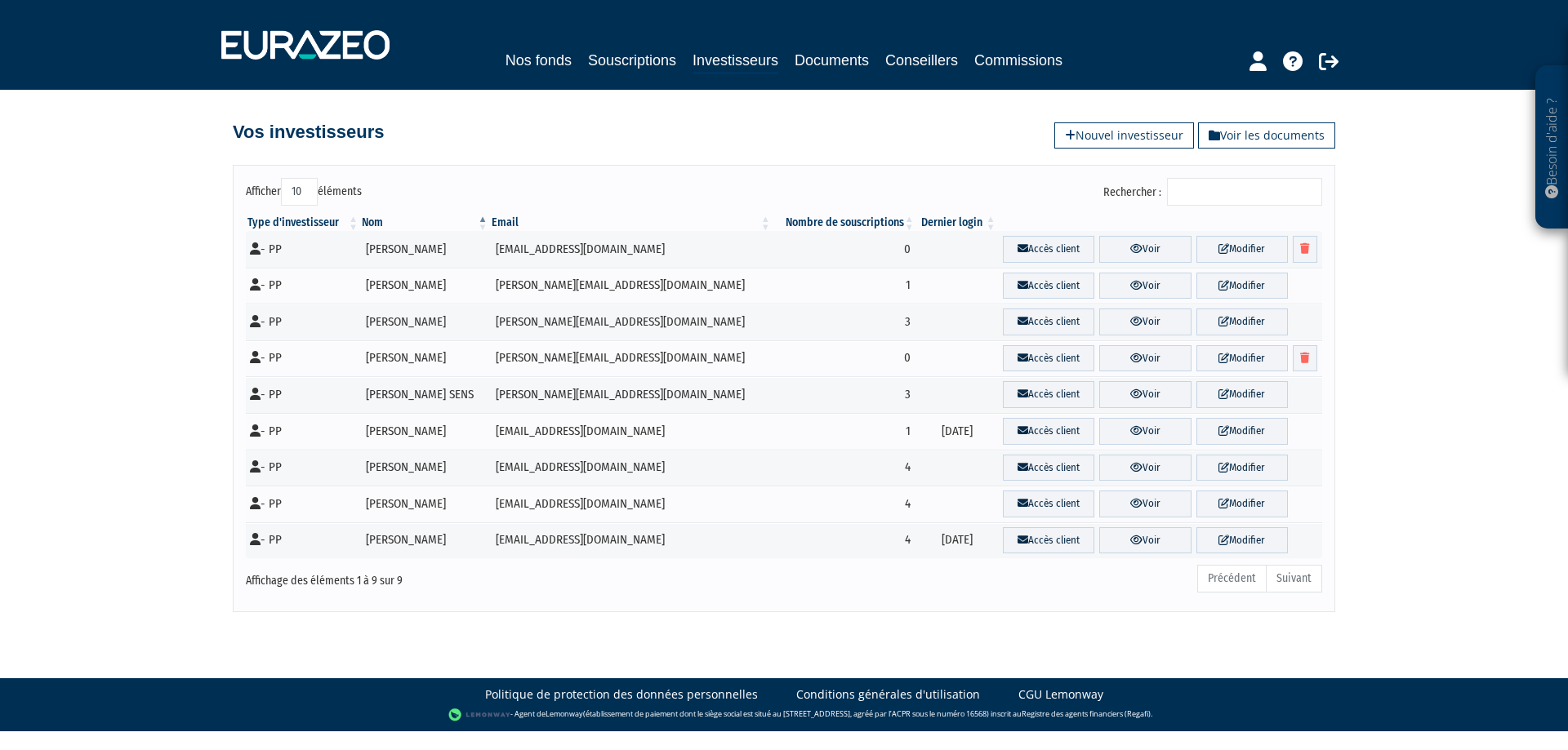
click at [1307, 579] on ul "Précédent Suivant" at bounding box center [1259, 579] width 125 height 28
click at [1142, 463] on link "Voir" at bounding box center [1145, 468] width 91 height 27
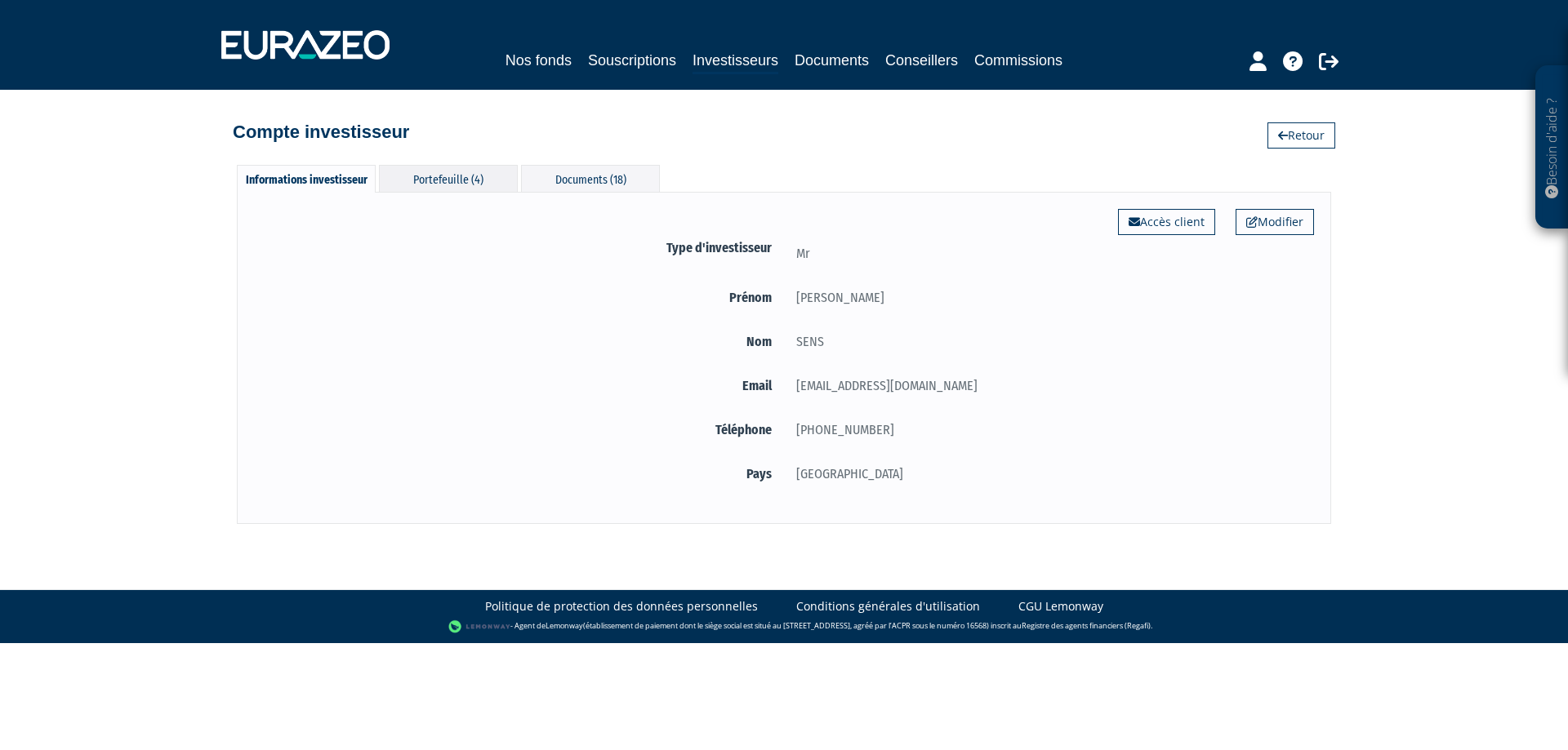
click at [447, 188] on div "Portefeuille (4)" at bounding box center [447, 178] width 139 height 27
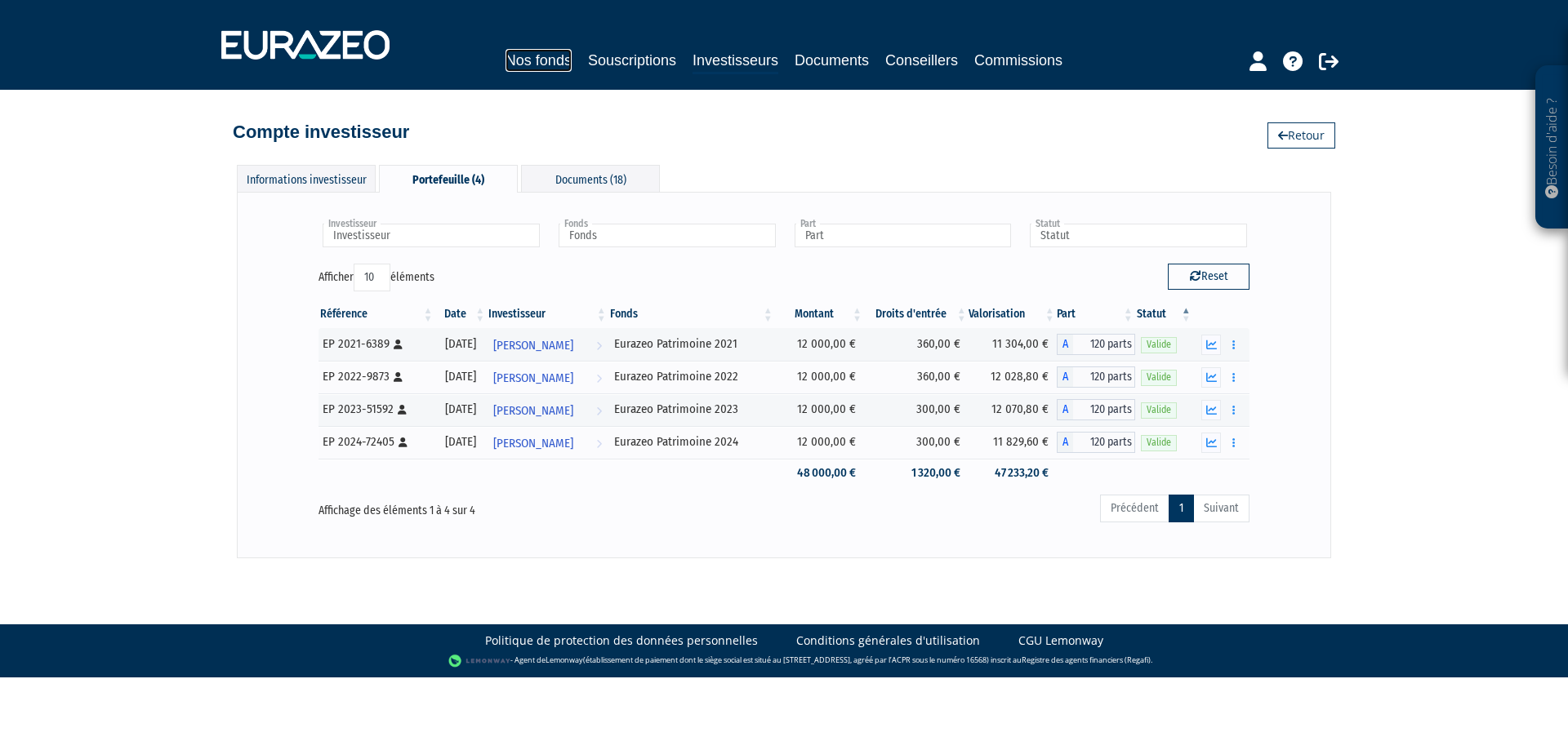
click at [543, 52] on link "Nos fonds" at bounding box center [538, 61] width 66 height 23
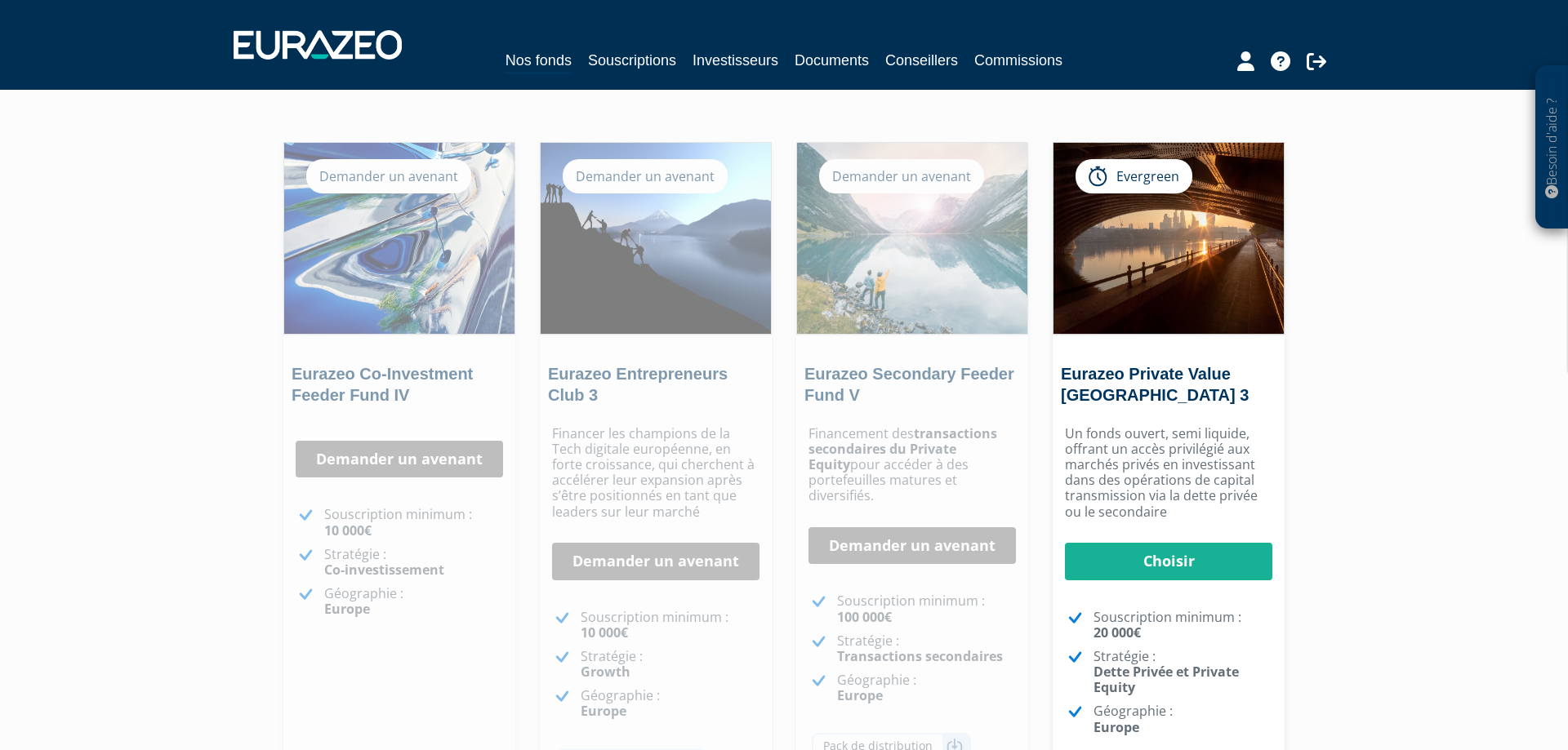
scroll to position [167, 0]
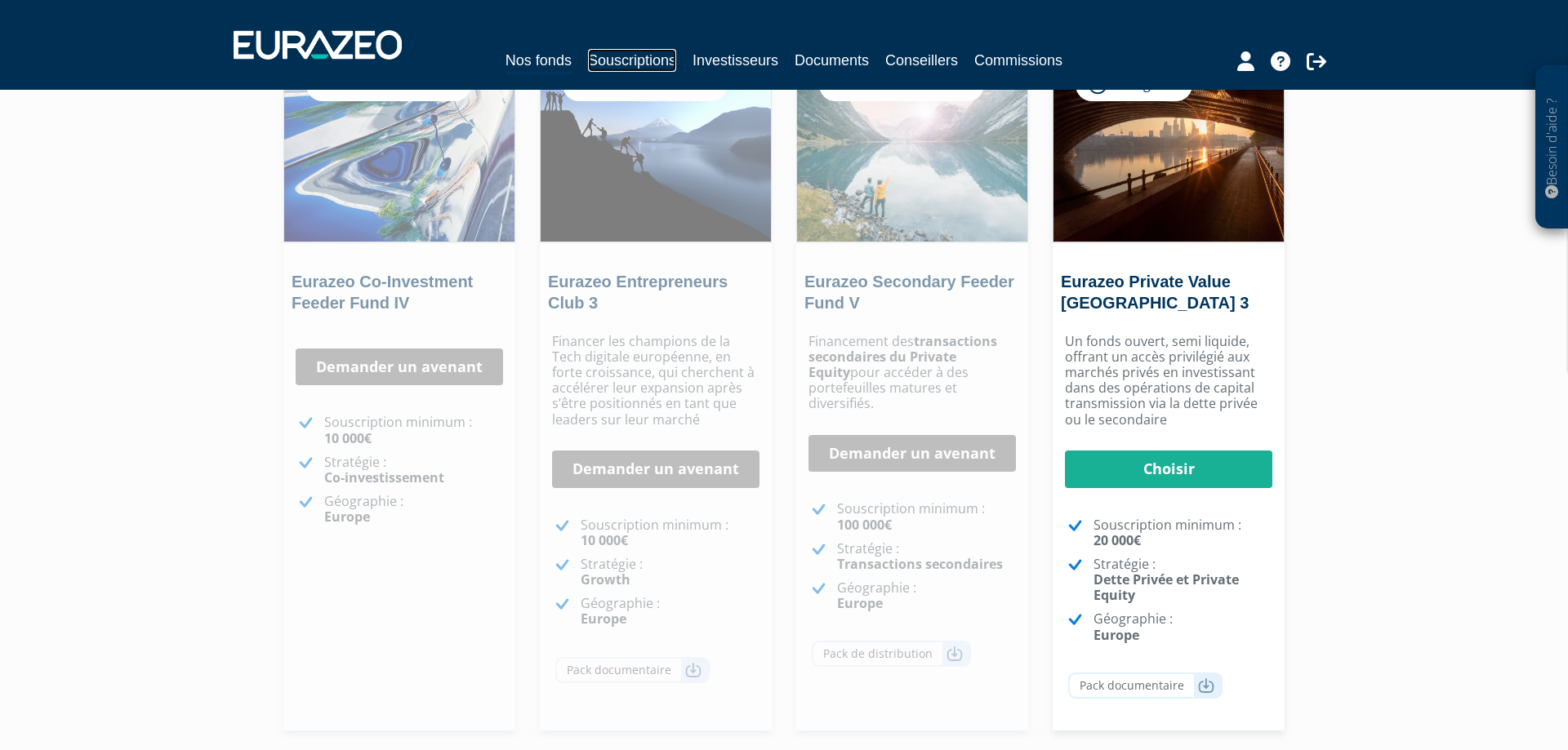
click at [621, 69] on link "Souscriptions" at bounding box center [632, 61] width 89 height 23
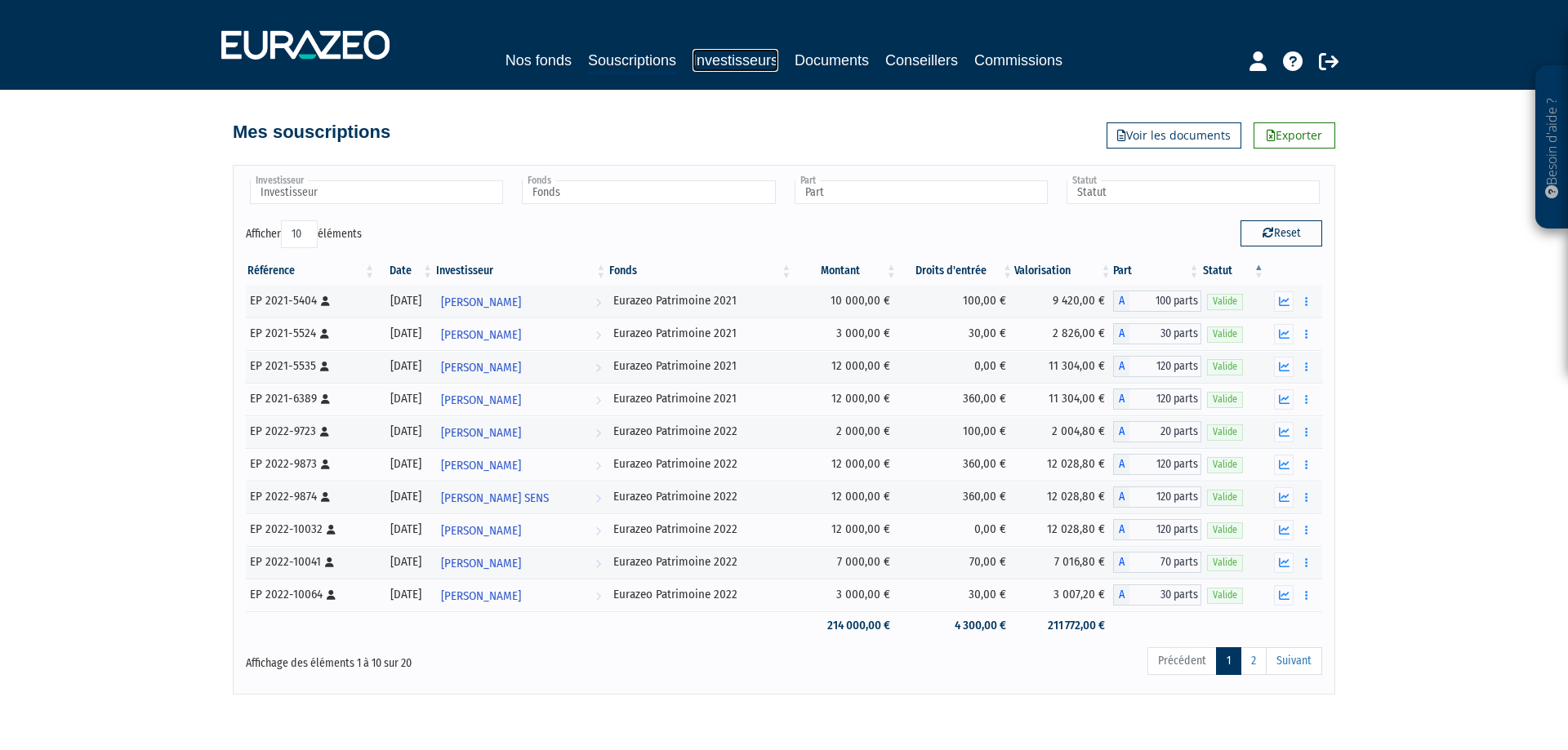
click at [720, 57] on link "Investisseurs" at bounding box center [736, 61] width 86 height 23
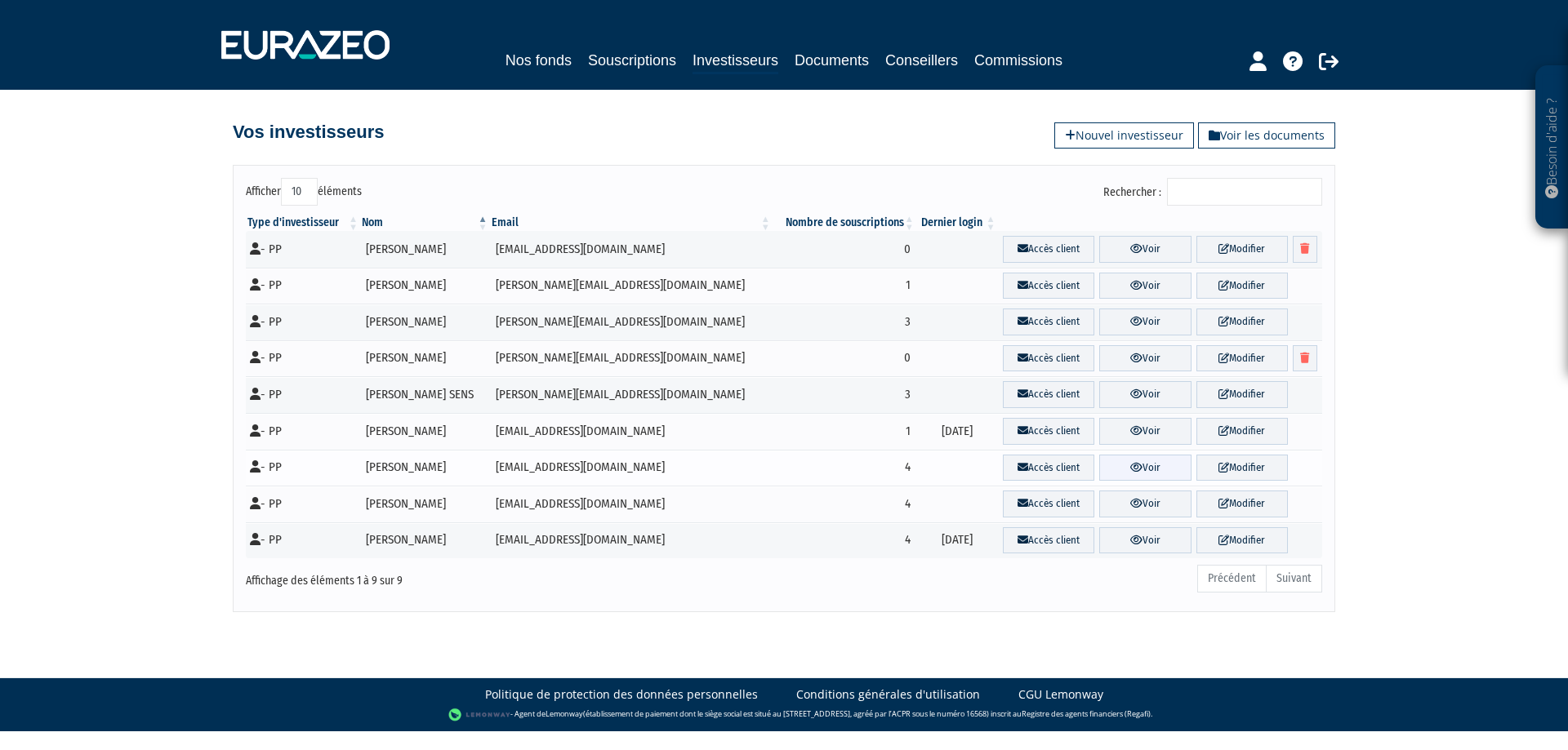
click at [1129, 467] on link "Voir" at bounding box center [1145, 468] width 91 height 27
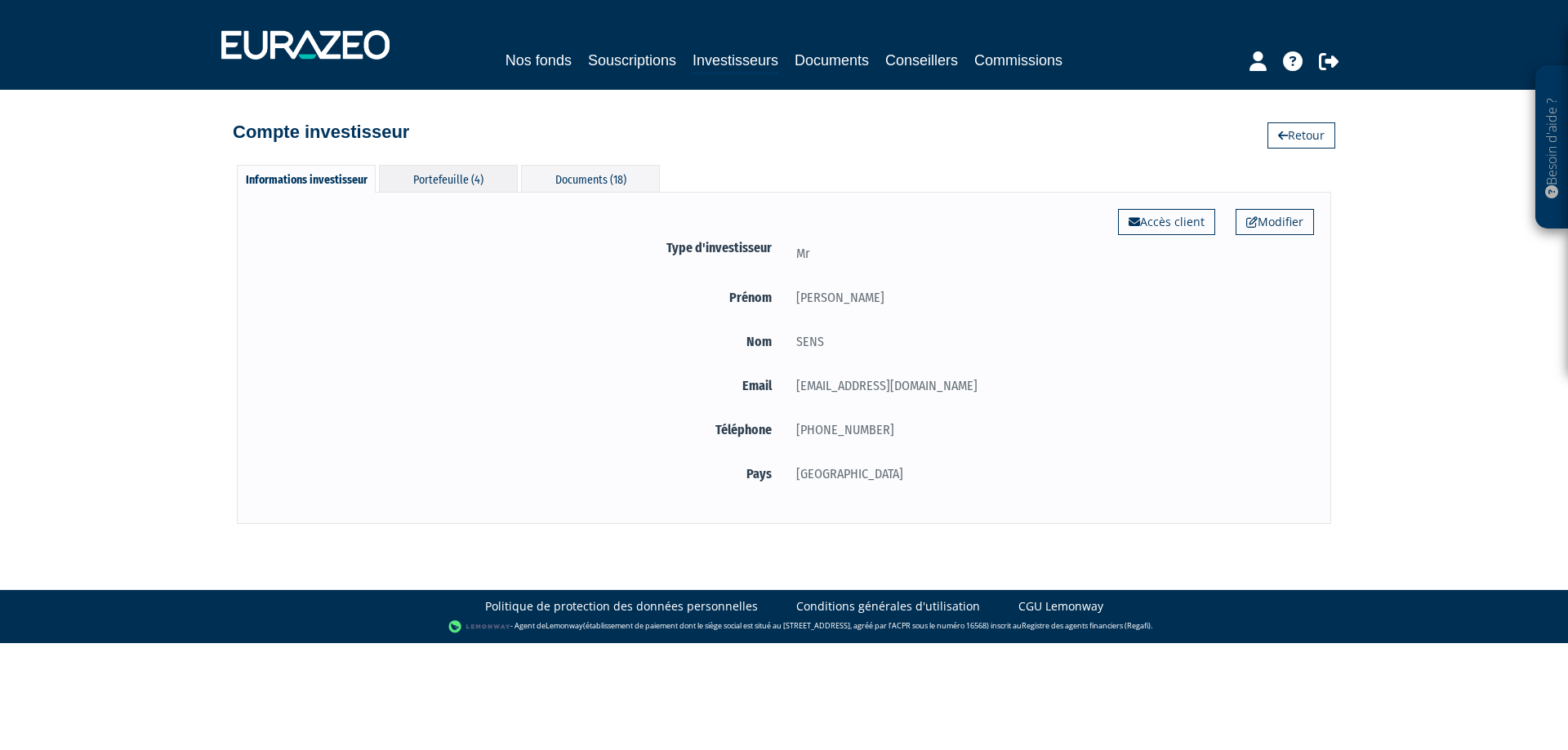
click at [465, 174] on div "Portefeuille (4)" at bounding box center [447, 178] width 139 height 27
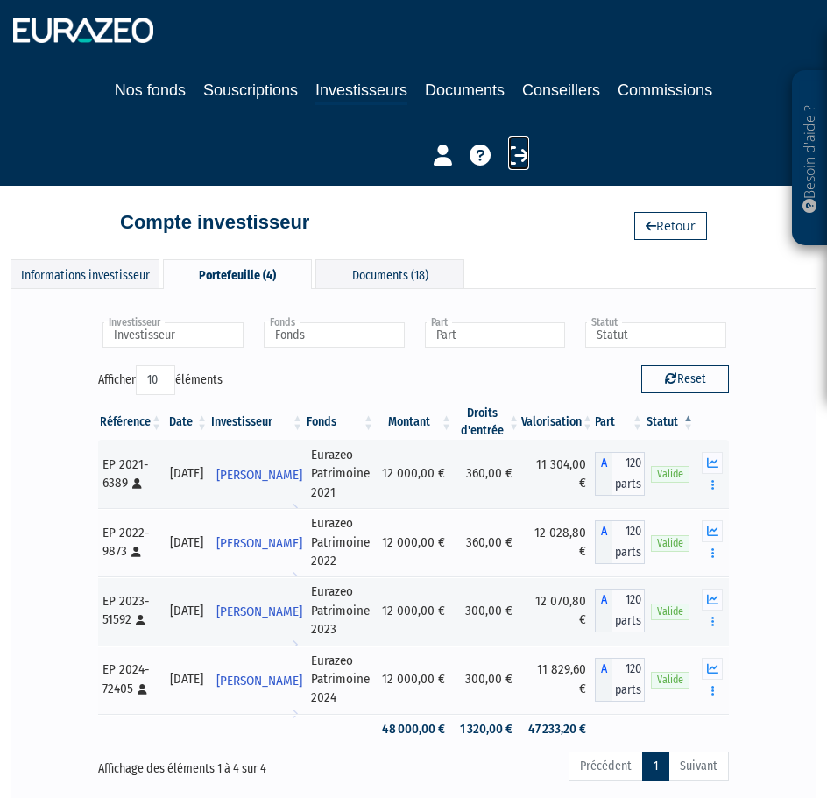
click at [513, 165] on icon at bounding box center [518, 155] width 21 height 21
